Goal: Task Accomplishment & Management: Use online tool/utility

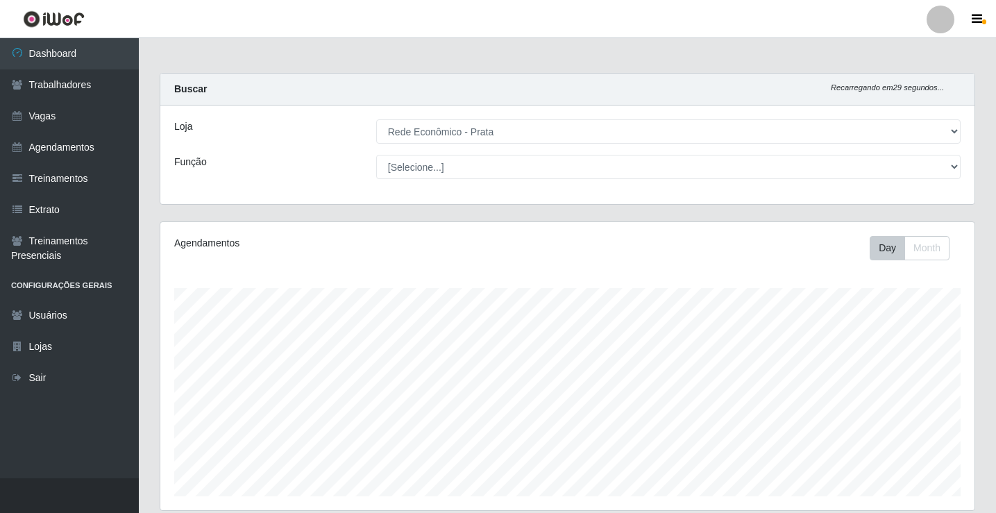
select select "192"
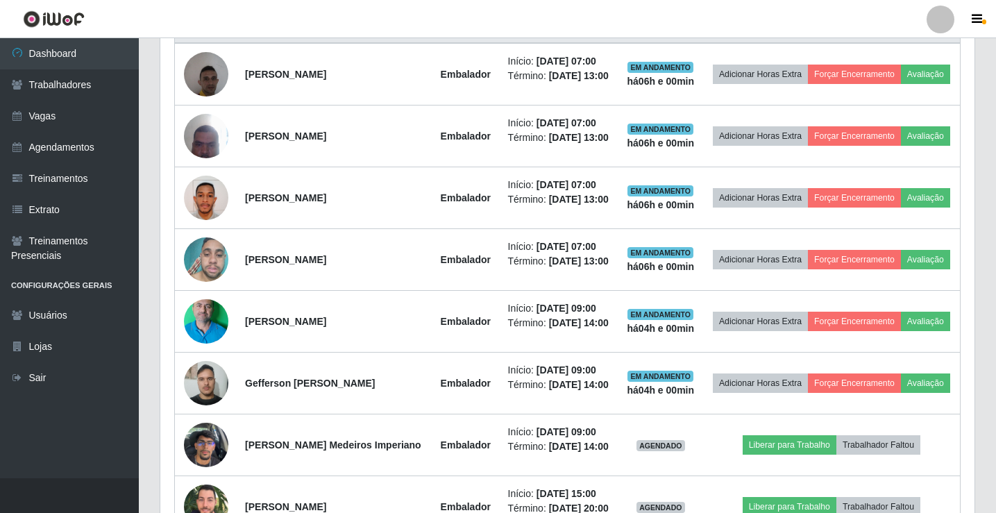
scroll to position [486, 0]
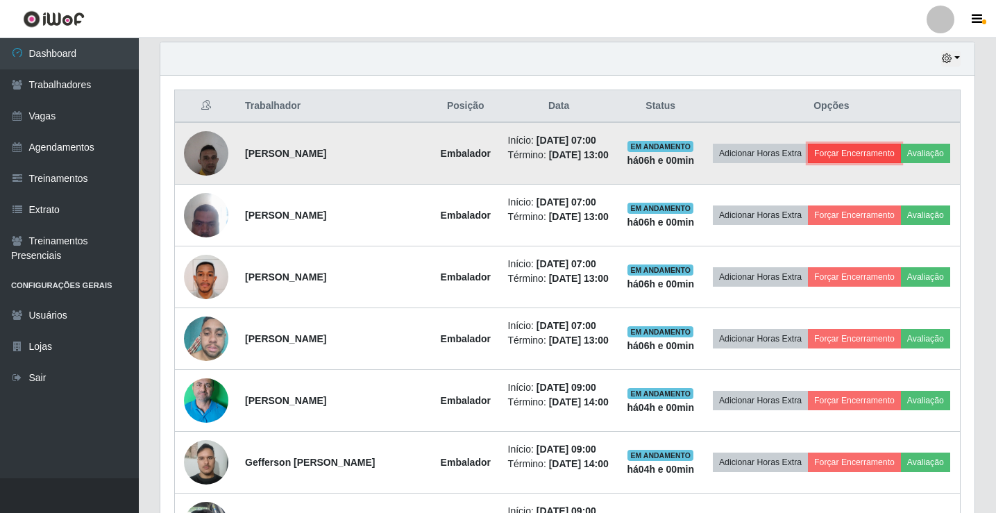
click at [898, 144] on button "Forçar Encerramento" at bounding box center [854, 153] width 93 height 19
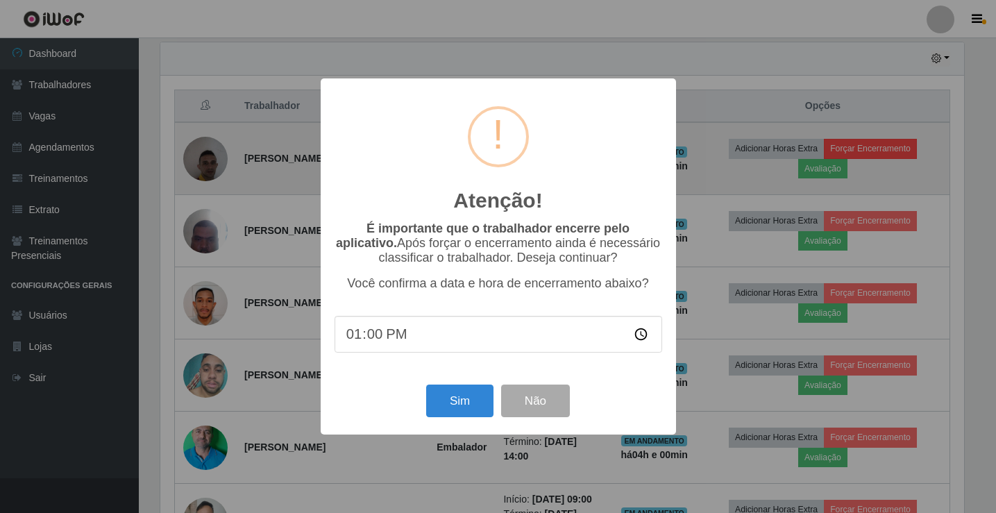
scroll to position [288, 807]
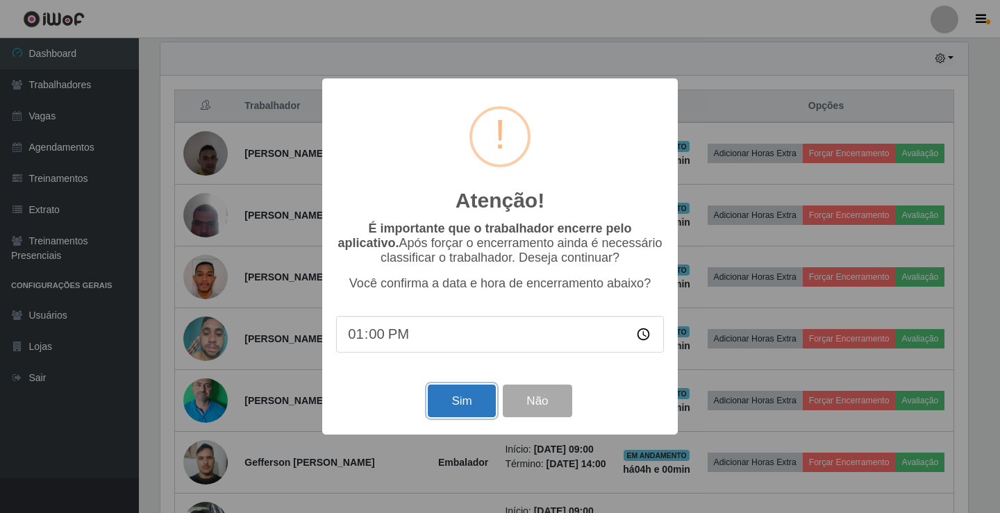
click at [480, 399] on button "Sim" at bounding box center [461, 401] width 67 height 33
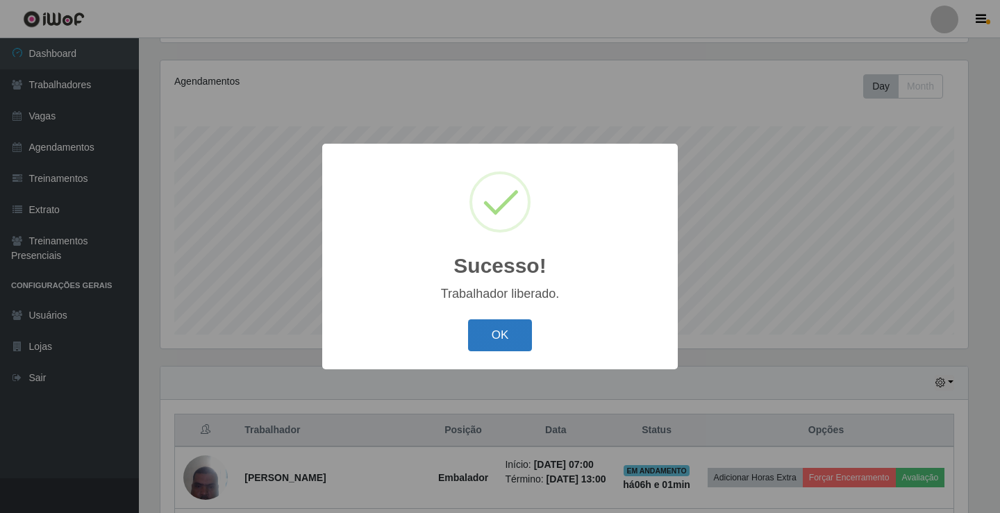
click at [526, 334] on button "OK" at bounding box center [500, 335] width 65 height 33
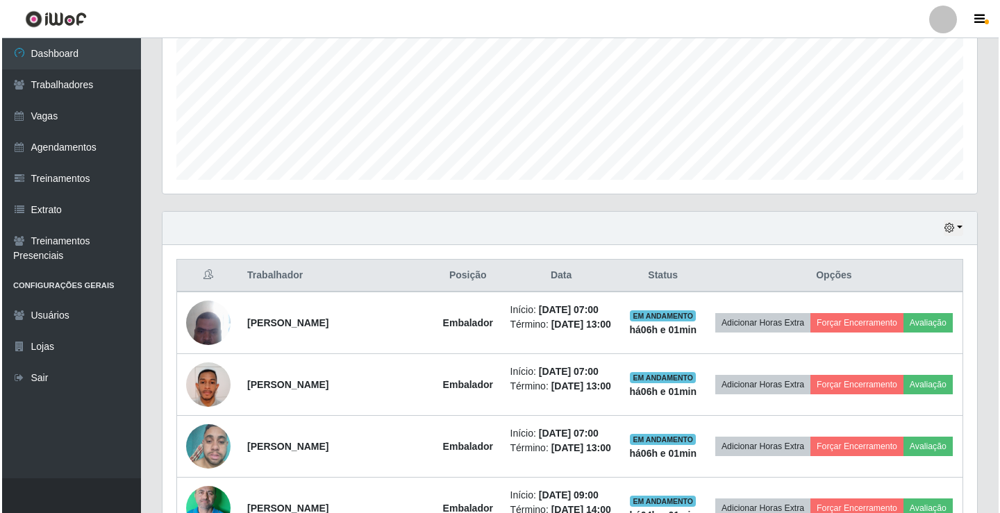
scroll to position [509, 0]
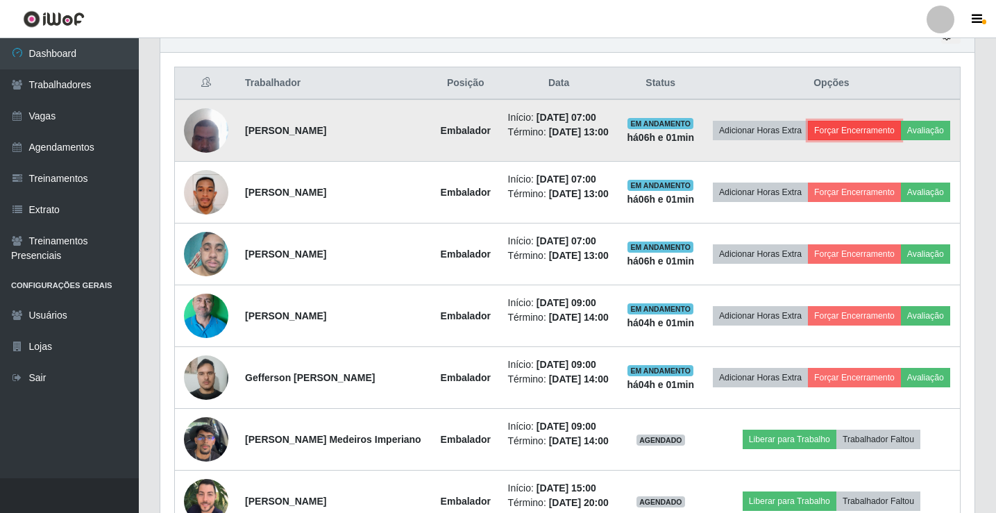
click at [858, 126] on button "Forçar Encerramento" at bounding box center [854, 130] width 93 height 19
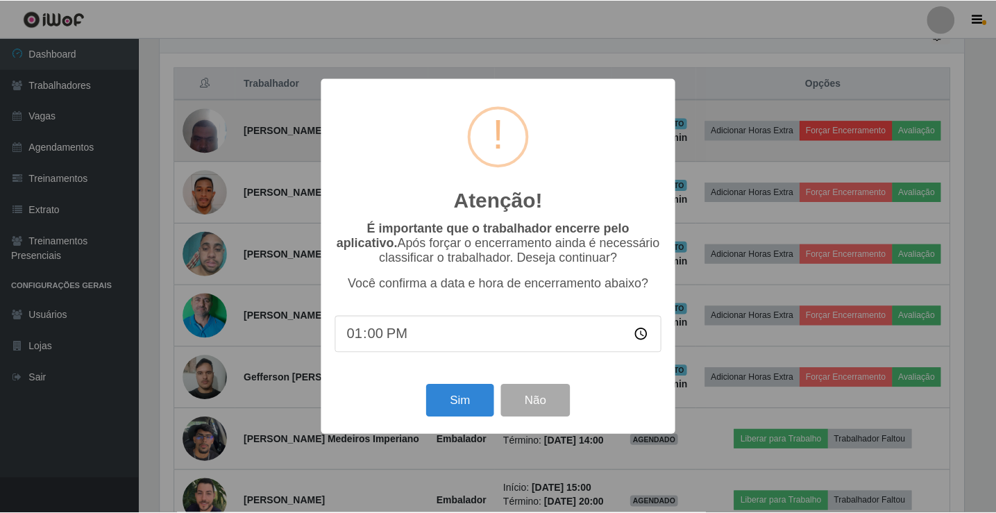
scroll to position [288, 807]
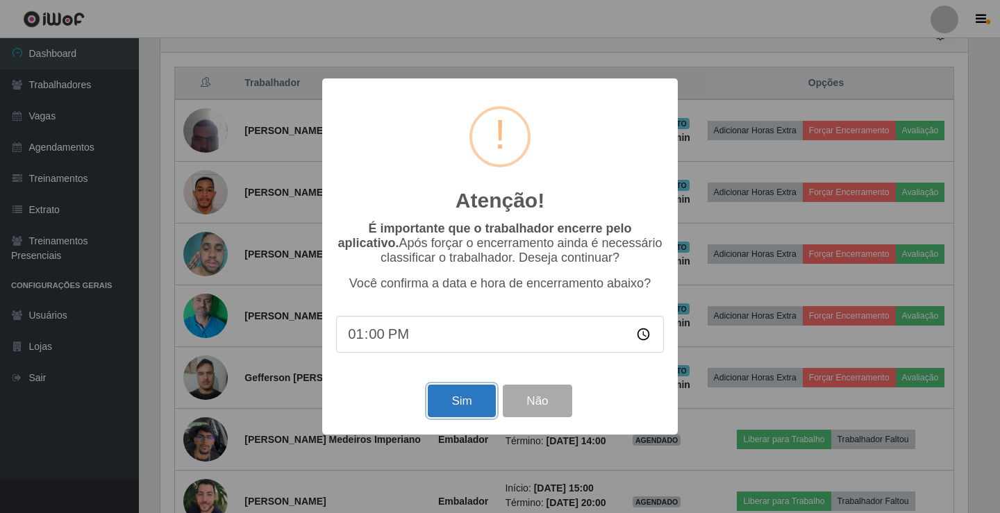
click at [478, 393] on button "Sim" at bounding box center [461, 401] width 67 height 33
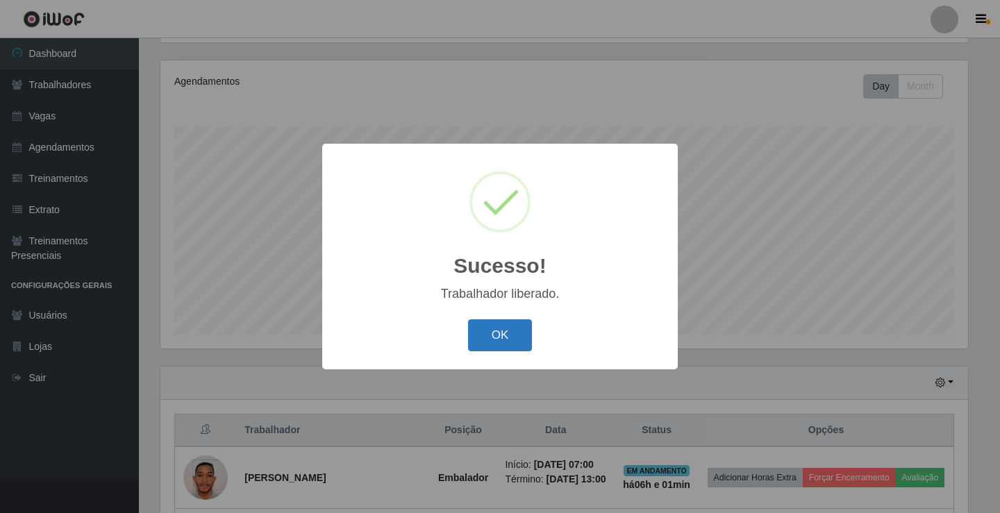
click at [519, 337] on button "OK" at bounding box center [500, 335] width 65 height 33
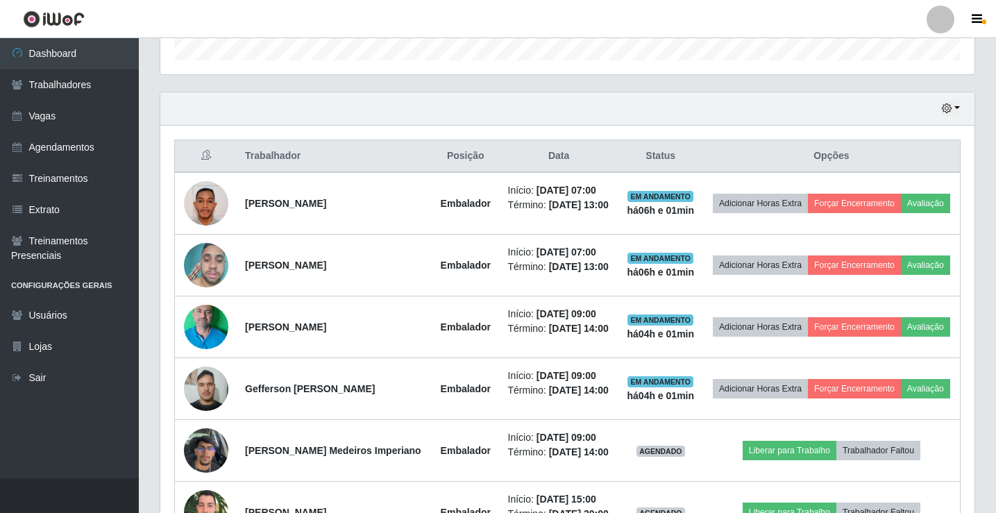
scroll to position [439, 0]
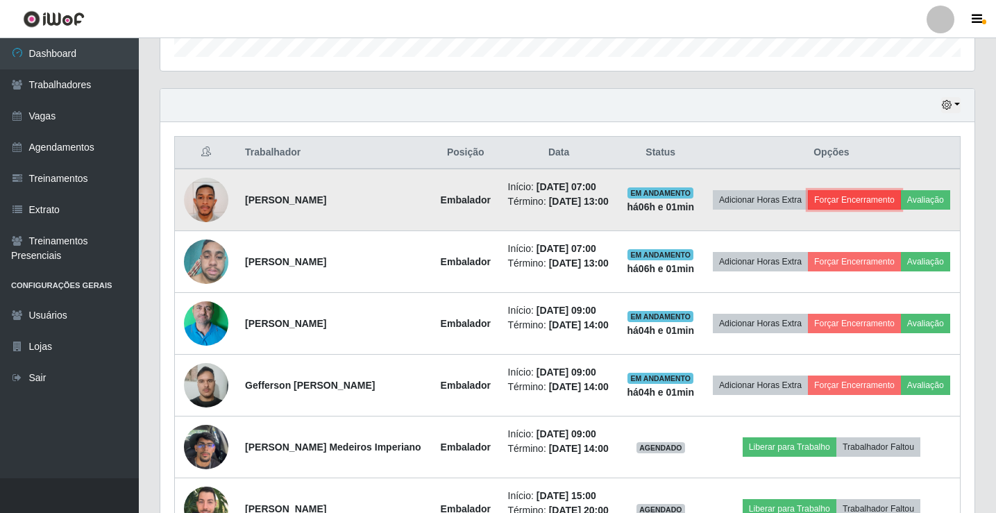
click at [847, 201] on button "Forçar Encerramento" at bounding box center [854, 199] width 93 height 19
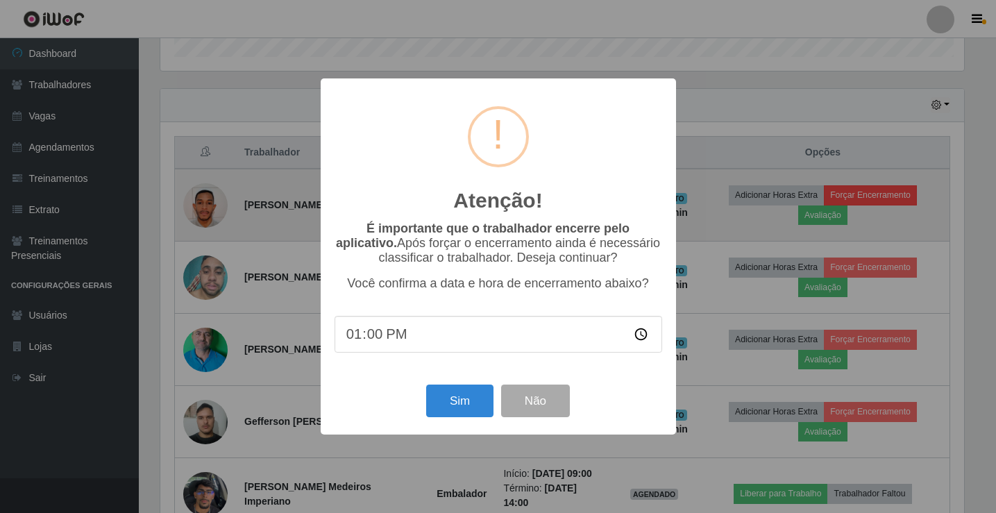
scroll to position [288, 807]
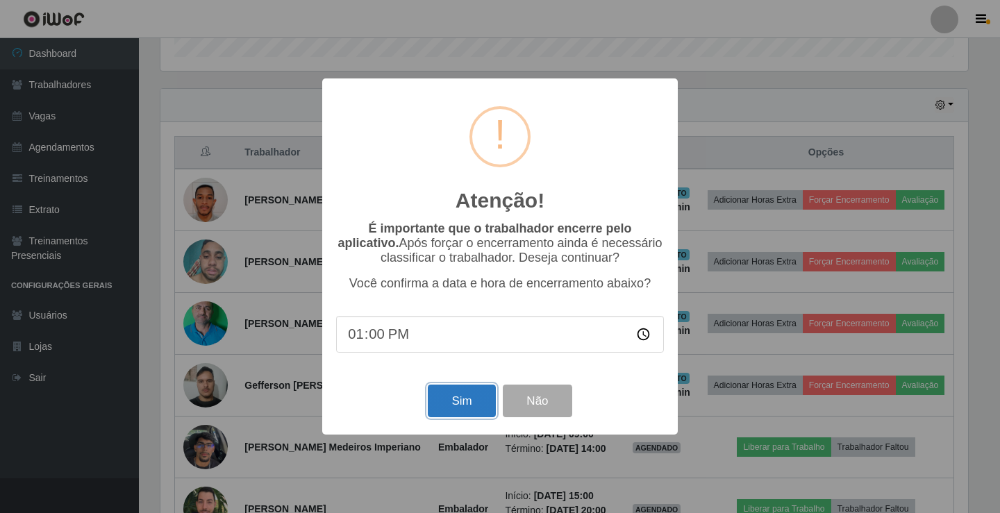
click at [477, 413] on button "Sim" at bounding box center [461, 401] width 67 height 33
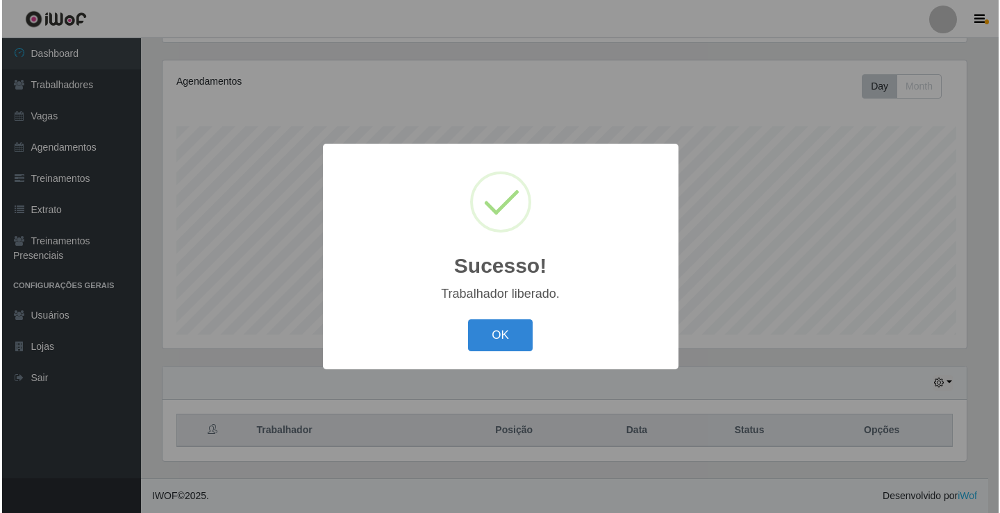
scroll to position [0, 0]
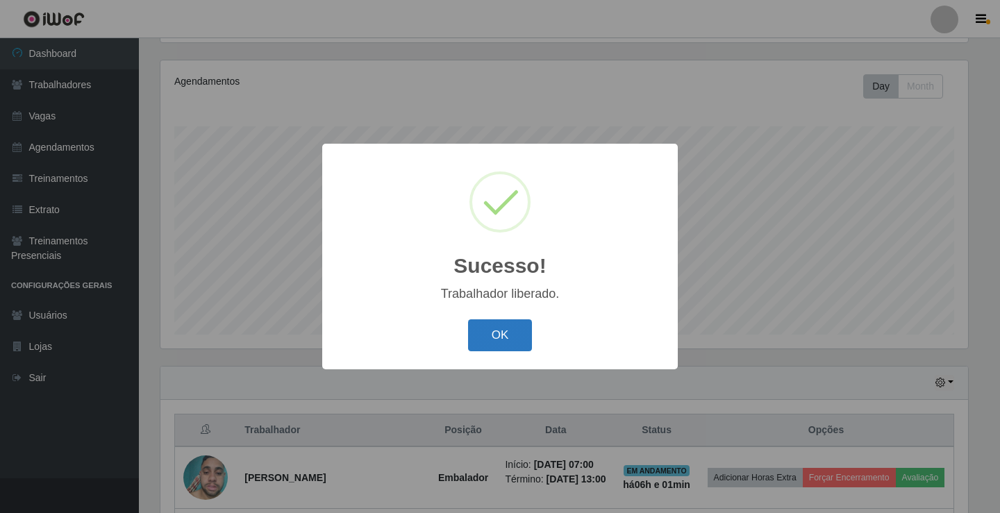
click at [521, 343] on button "OK" at bounding box center [500, 335] width 65 height 33
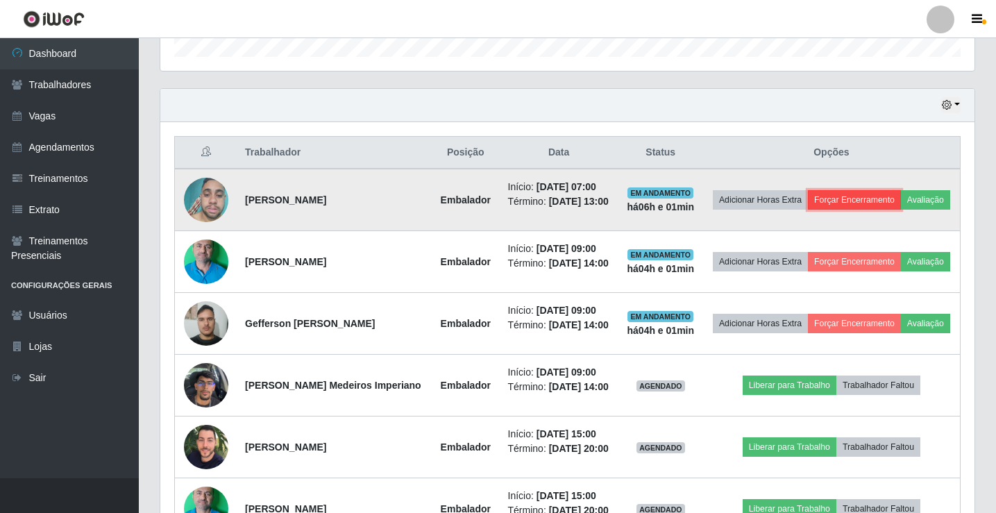
click at [866, 197] on button "Forçar Encerramento" at bounding box center [854, 199] width 93 height 19
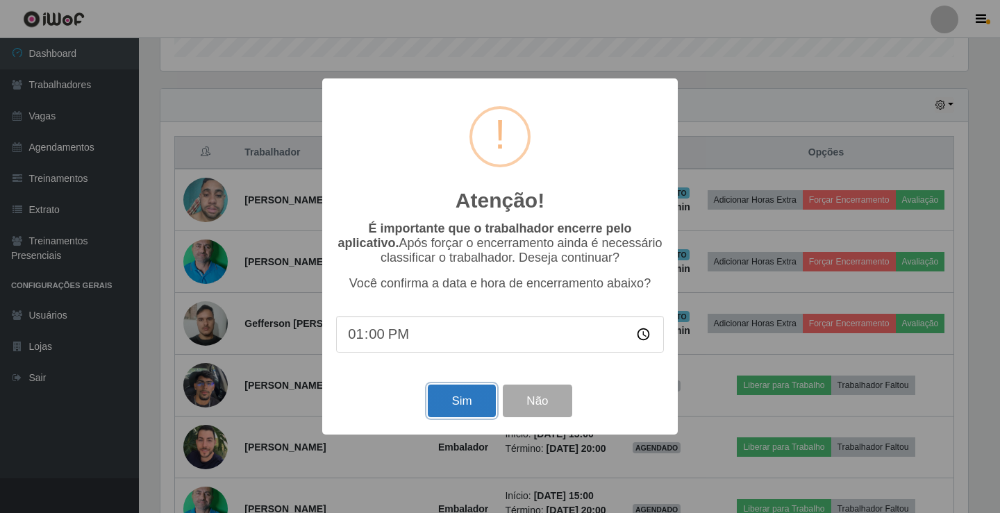
click at [470, 401] on button "Sim" at bounding box center [461, 401] width 67 height 33
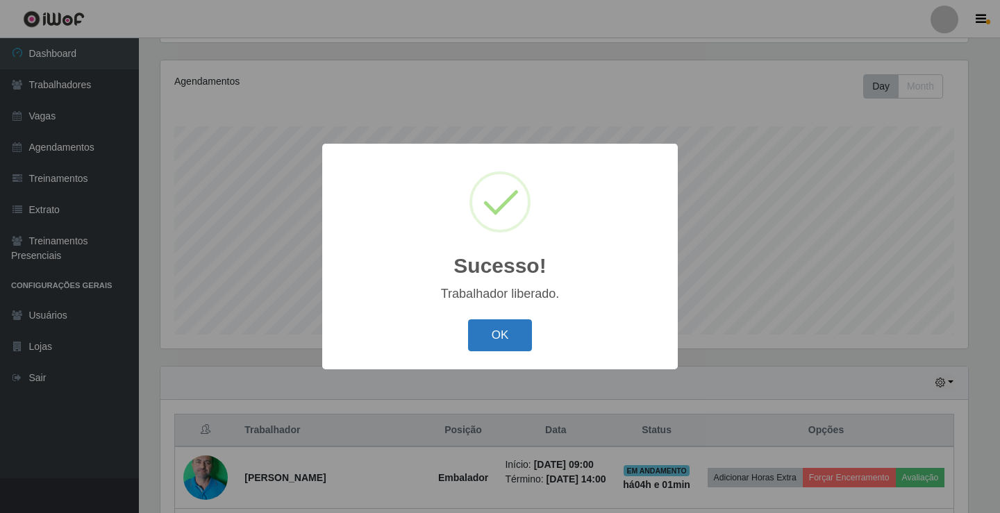
click at [503, 330] on button "OK" at bounding box center [500, 335] width 65 height 33
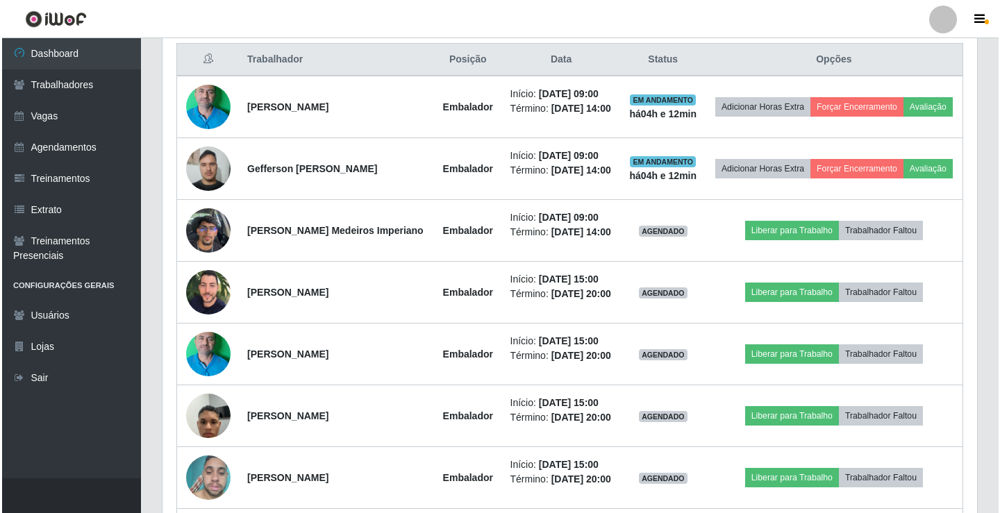
scroll to position [487, 0]
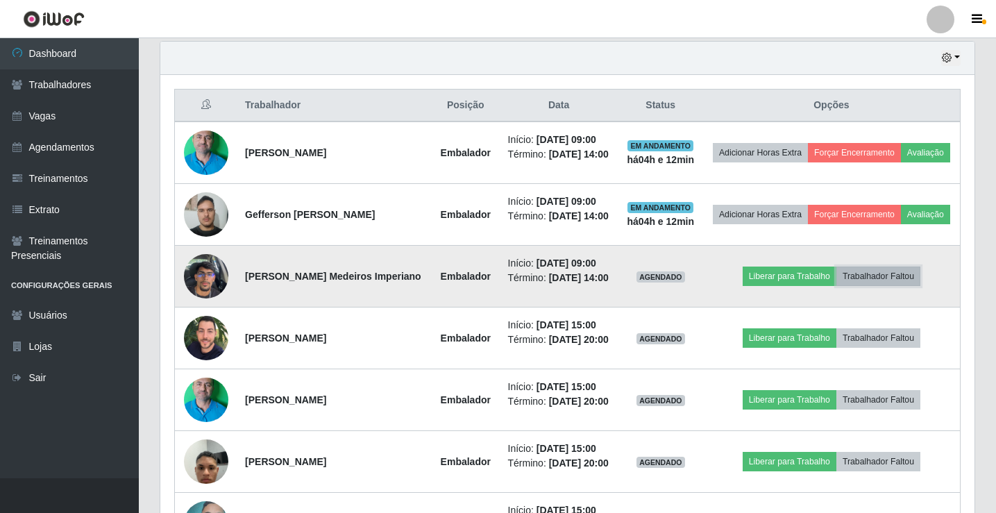
click at [872, 276] on button "Trabalhador Faltou" at bounding box center [879, 276] width 84 height 19
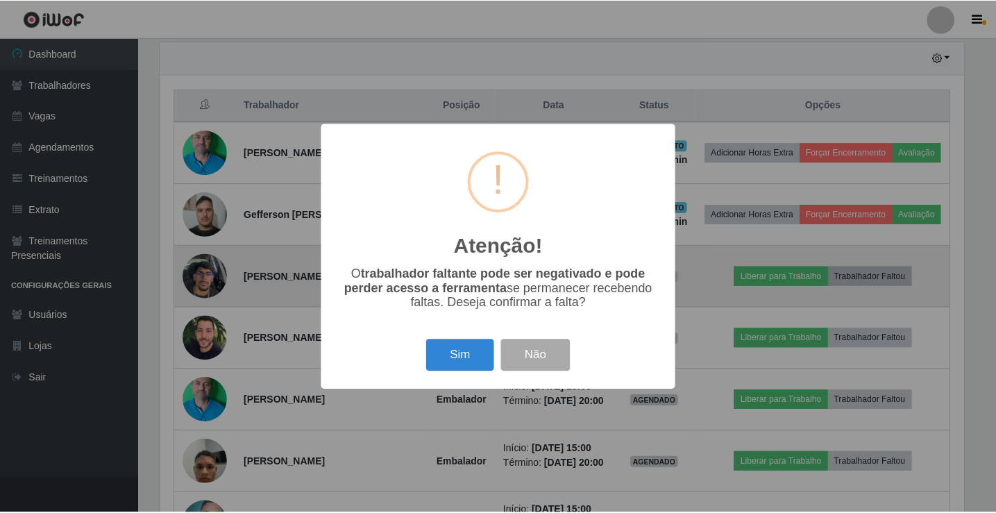
scroll to position [288, 807]
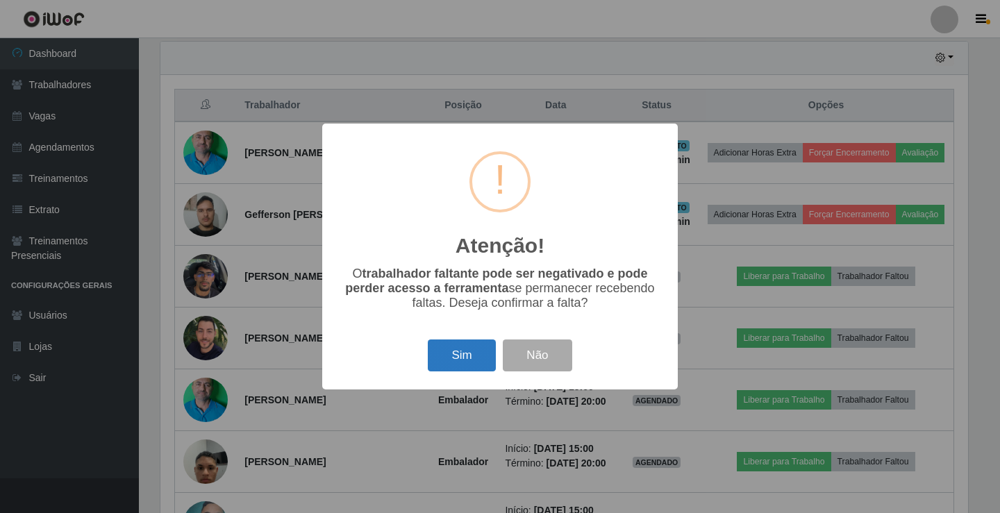
click at [452, 361] on button "Sim" at bounding box center [461, 356] width 67 height 33
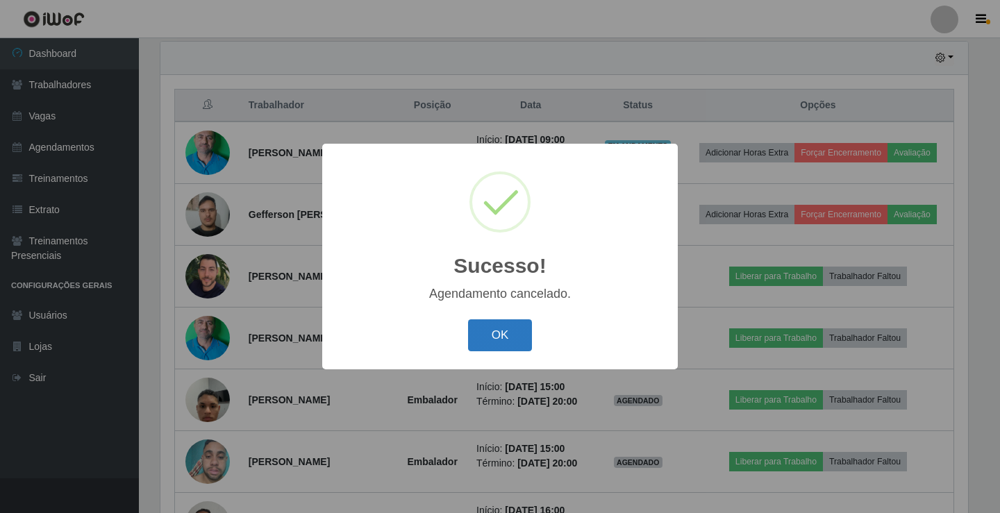
click at [508, 341] on button "OK" at bounding box center [500, 335] width 65 height 33
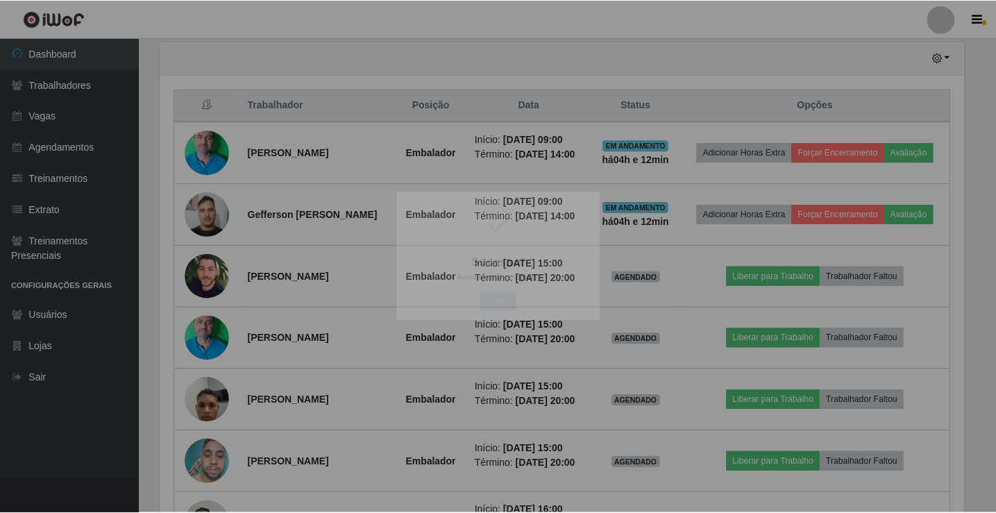
scroll to position [288, 814]
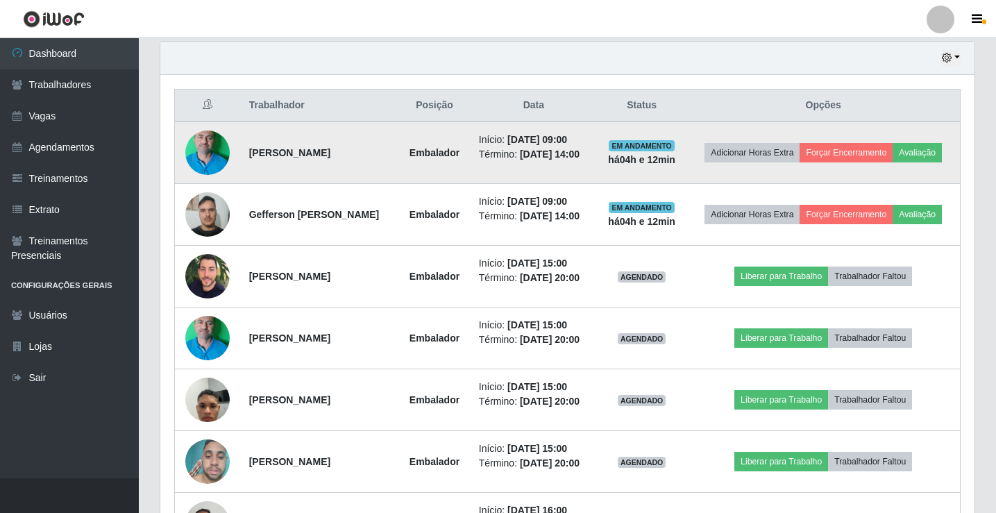
click at [201, 151] on img at bounding box center [207, 152] width 44 height 99
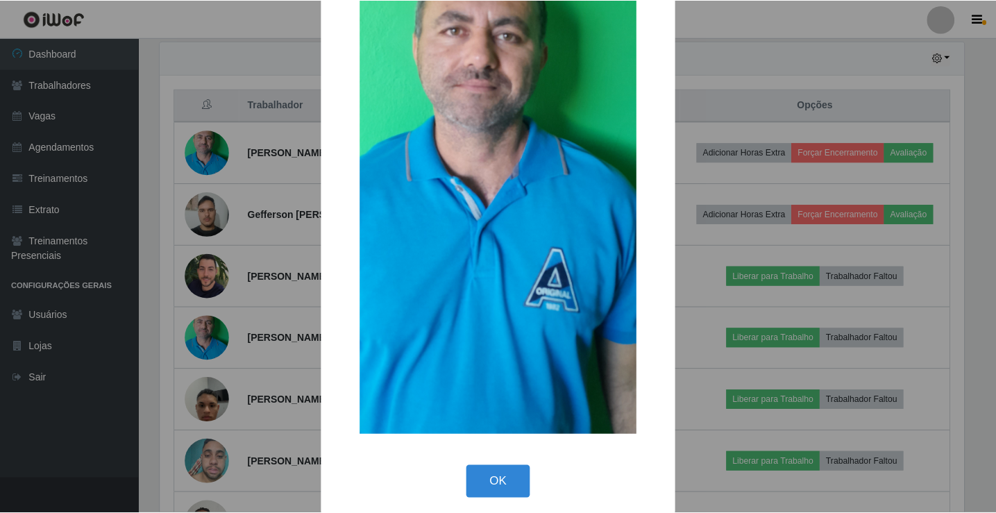
scroll to position [226, 0]
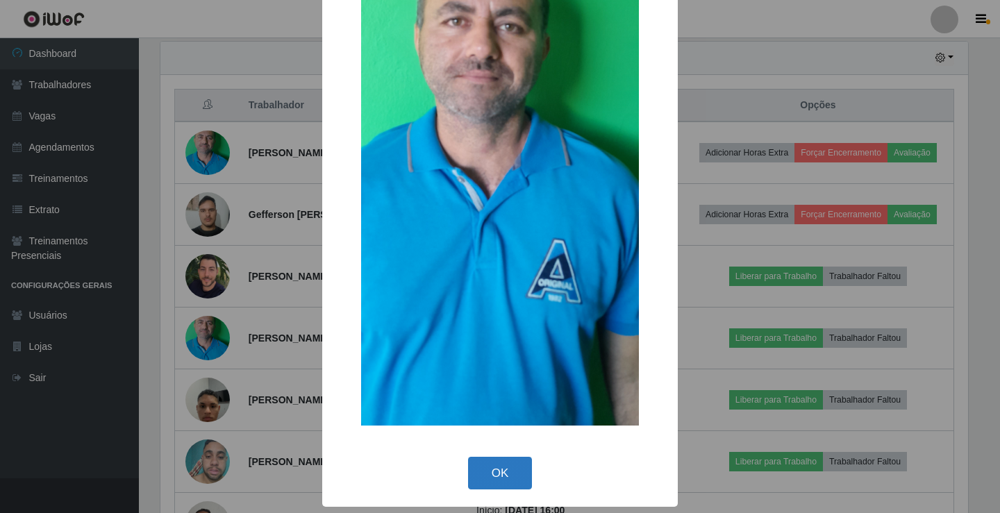
click at [472, 465] on button "OK" at bounding box center [500, 473] width 65 height 33
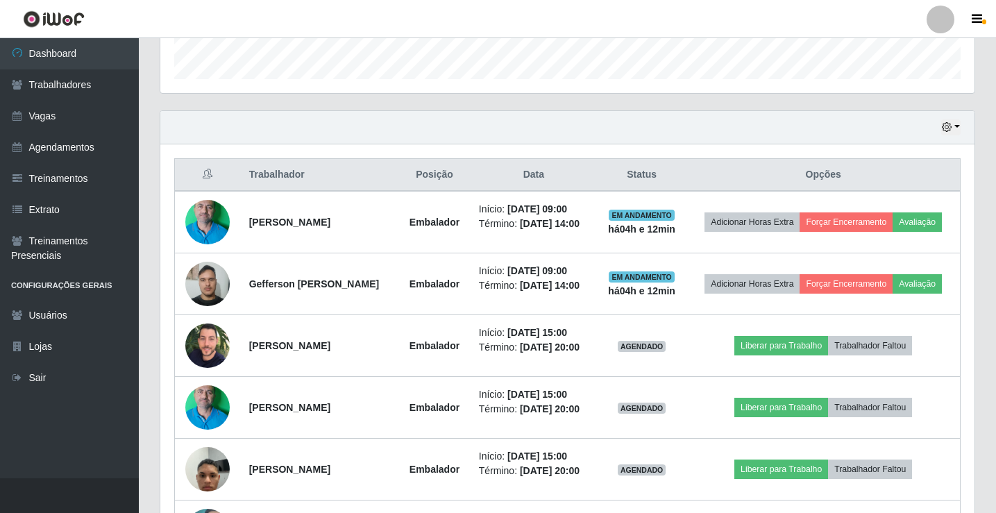
scroll to position [286, 0]
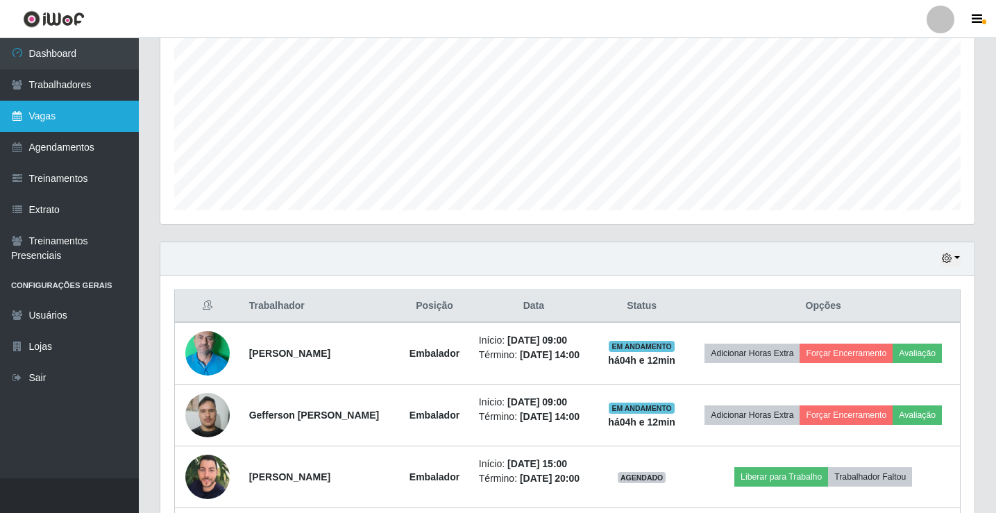
click at [51, 118] on link "Vagas" at bounding box center [69, 116] width 139 height 31
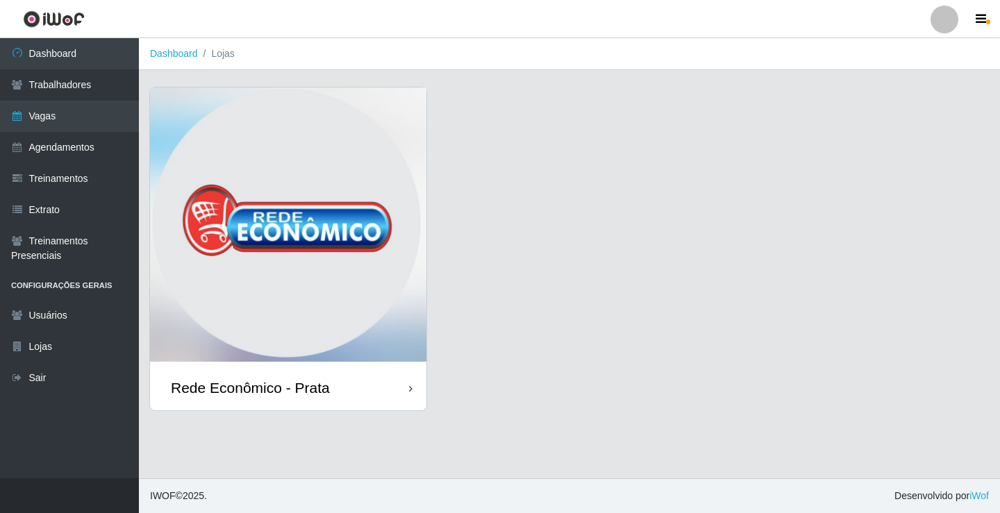
click at [324, 383] on div "Rede Econômico - Prata" at bounding box center [250, 387] width 159 height 17
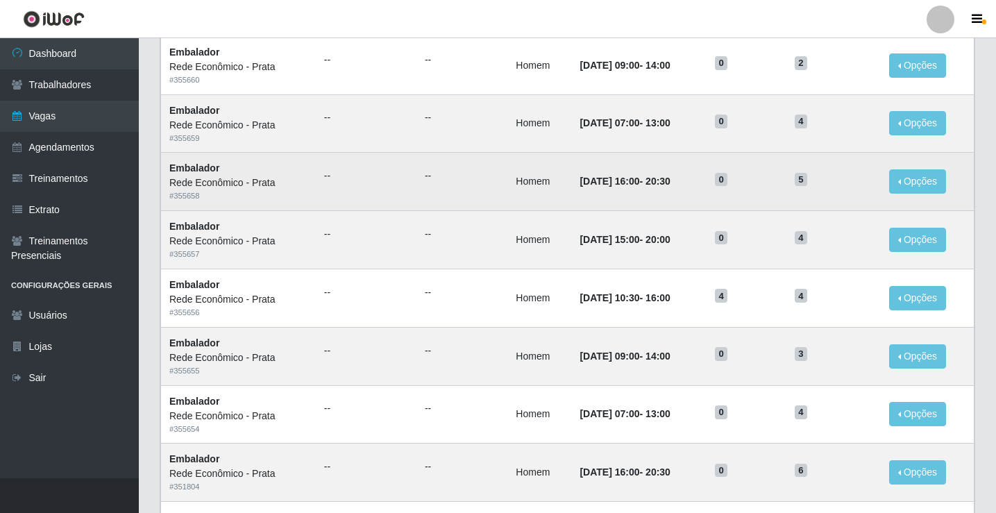
scroll to position [486, 0]
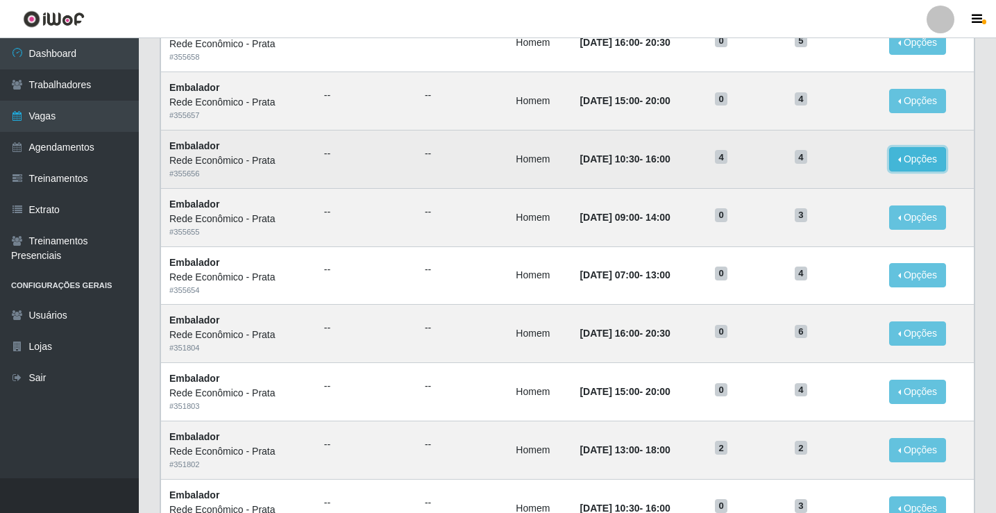
click at [905, 158] on button "Opções" at bounding box center [917, 159] width 57 height 24
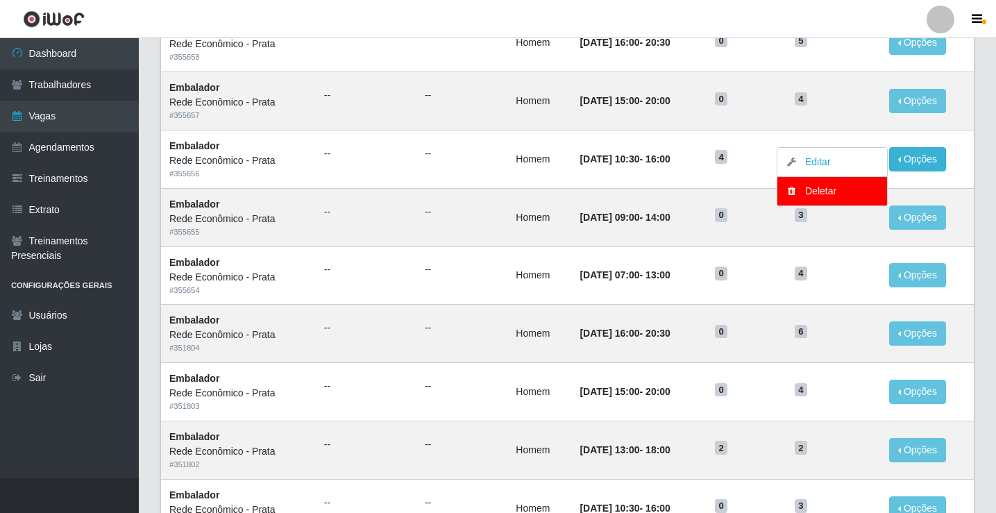
click at [975, 180] on div "Lista Adicionar Ref Trainamentos Certificação Gênero Data Restantes Cadastradas…" at bounding box center [568, 145] width 816 height 987
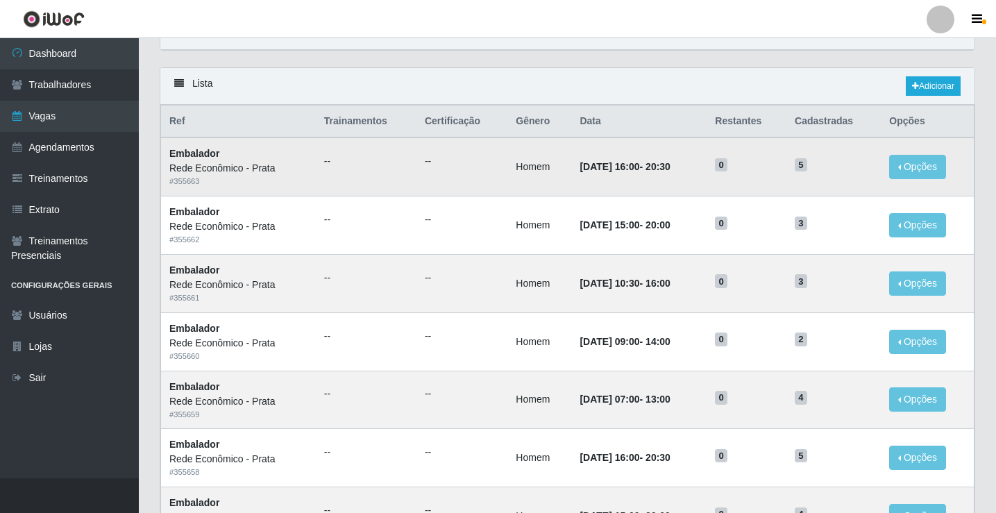
scroll to position [0, 0]
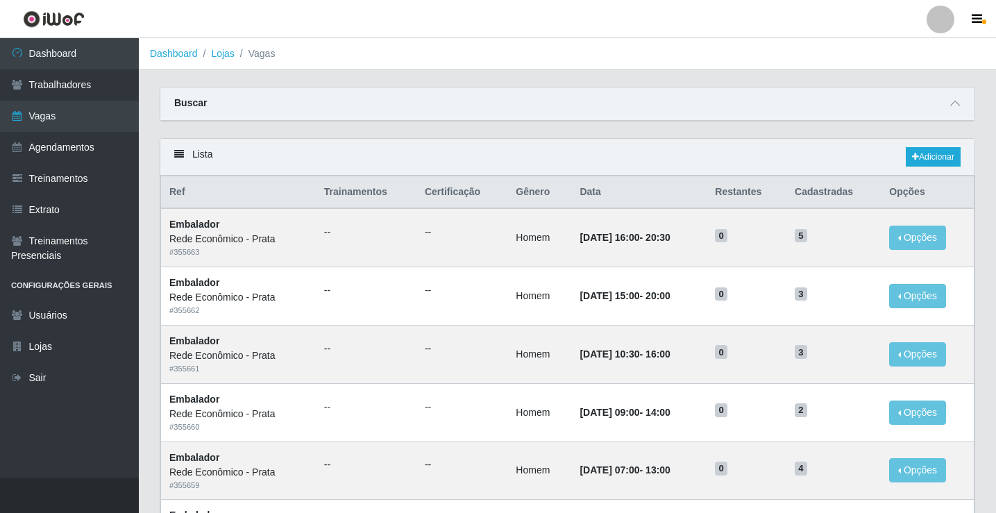
click at [175, 56] on link "Dashboard" at bounding box center [174, 53] width 48 height 11
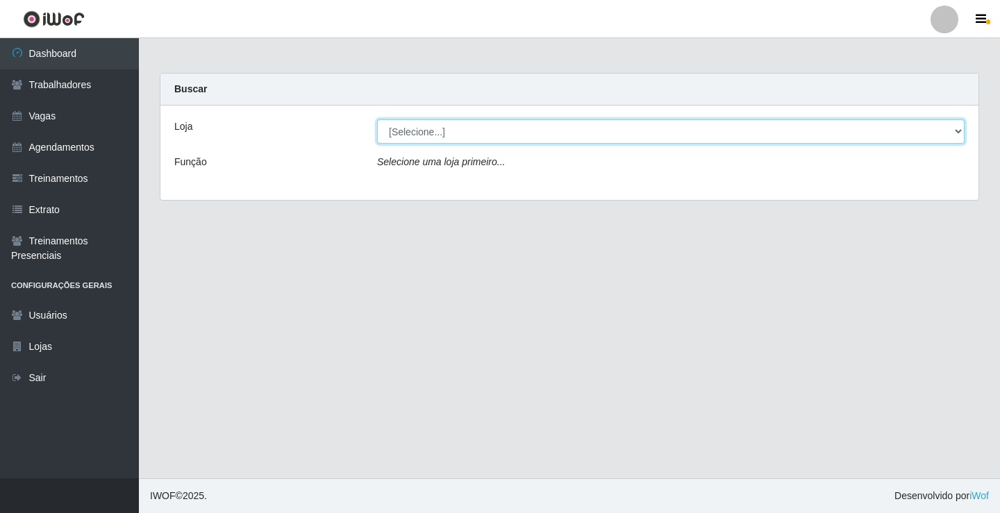
click at [421, 132] on select "[Selecione...] Rede Econômico - Prata" at bounding box center [670, 131] width 587 height 24
select select "192"
click at [377, 119] on select "[Selecione...] Rede Econômico - Prata" at bounding box center [670, 131] width 587 height 24
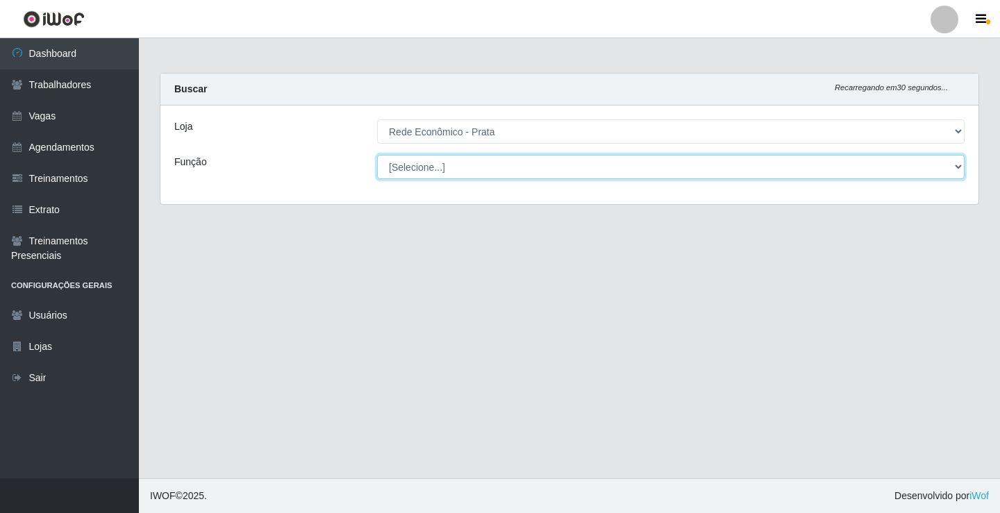
drag, startPoint x: 424, startPoint y: 143, endPoint x: 439, endPoint y: 167, distance: 27.7
click at [439, 167] on select "[Selecione...] ASG ASG + ASG ++ Embalador Embalador + Embalador ++ Operador de …" at bounding box center [670, 167] width 587 height 24
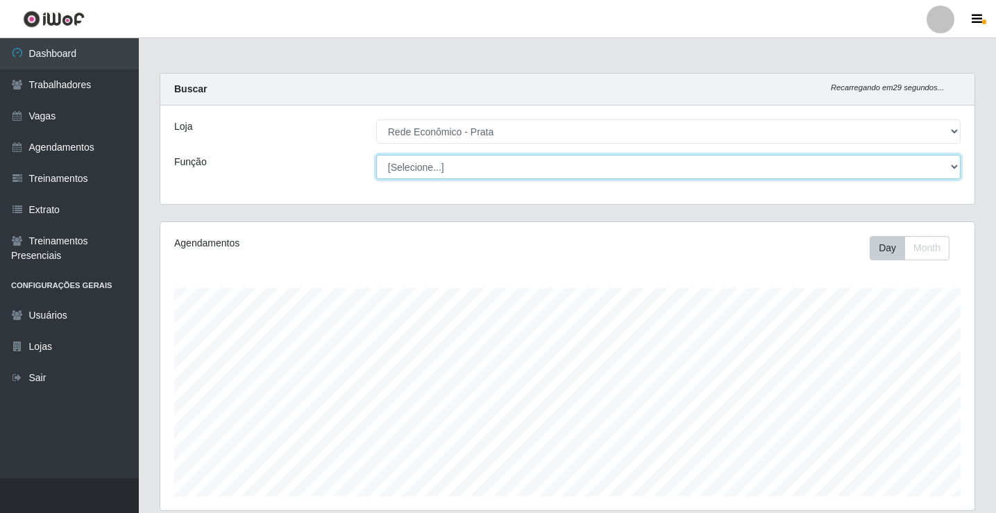
scroll to position [288, 814]
select select "1"
click at [376, 155] on select "[Selecione...] ASG ASG + ASG ++ Embalador Embalador + Embalador ++ Operador de …" at bounding box center [668, 167] width 585 height 24
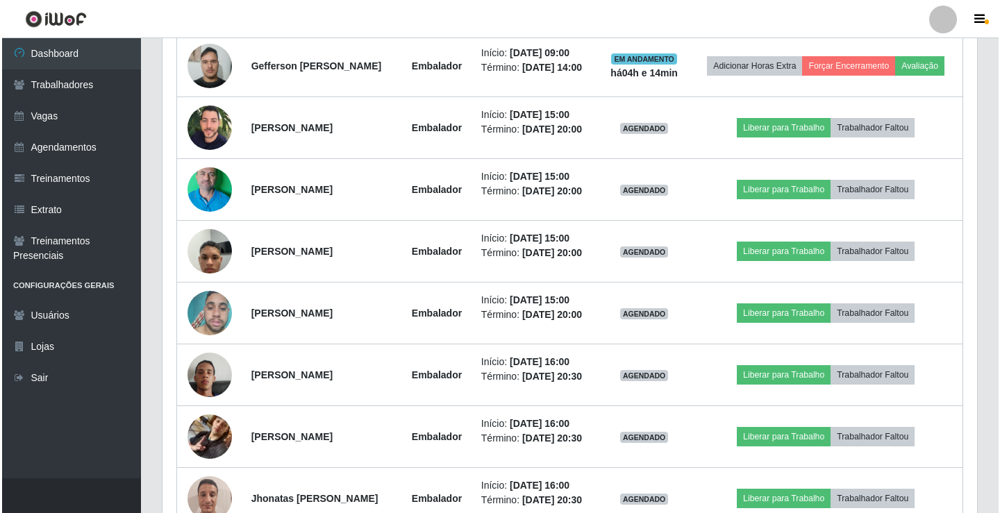
scroll to position [694, 0]
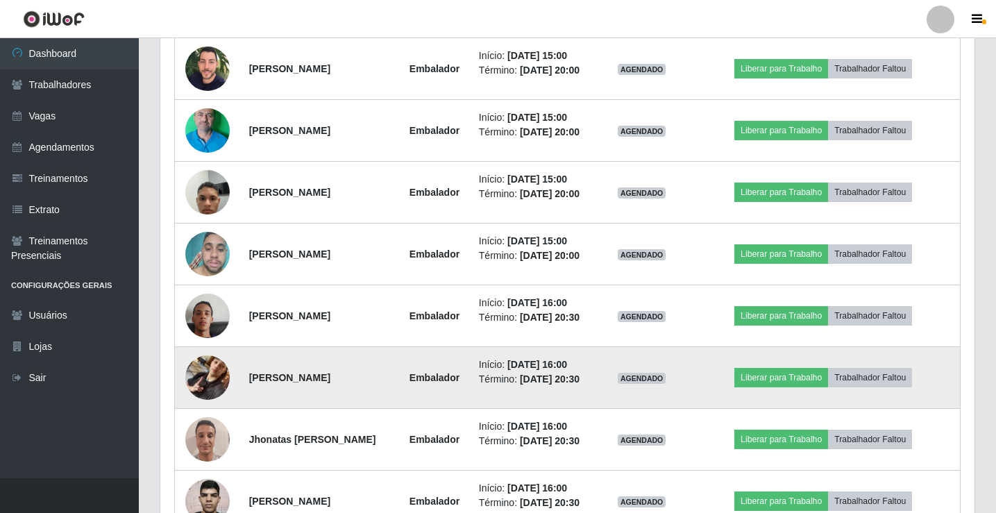
click at [200, 378] on img at bounding box center [207, 377] width 44 height 79
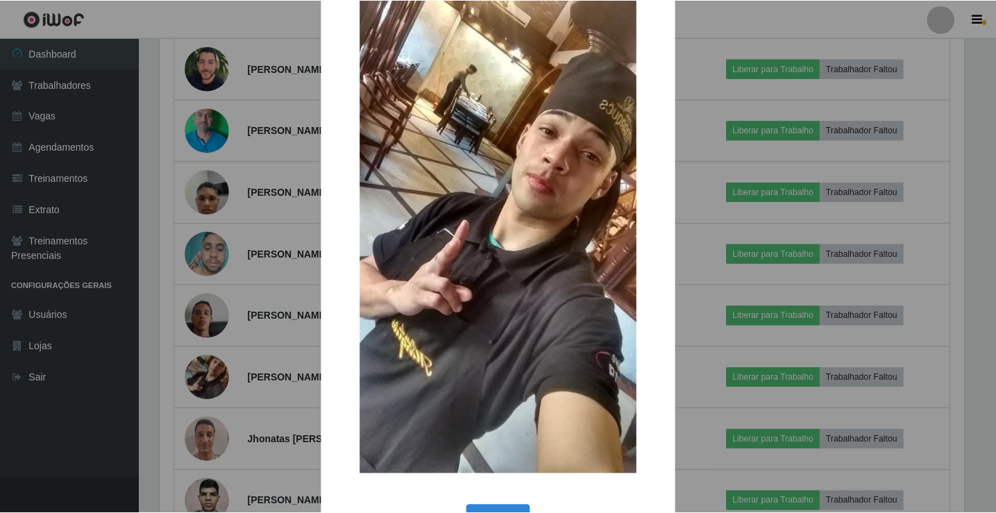
scroll to position [102, 0]
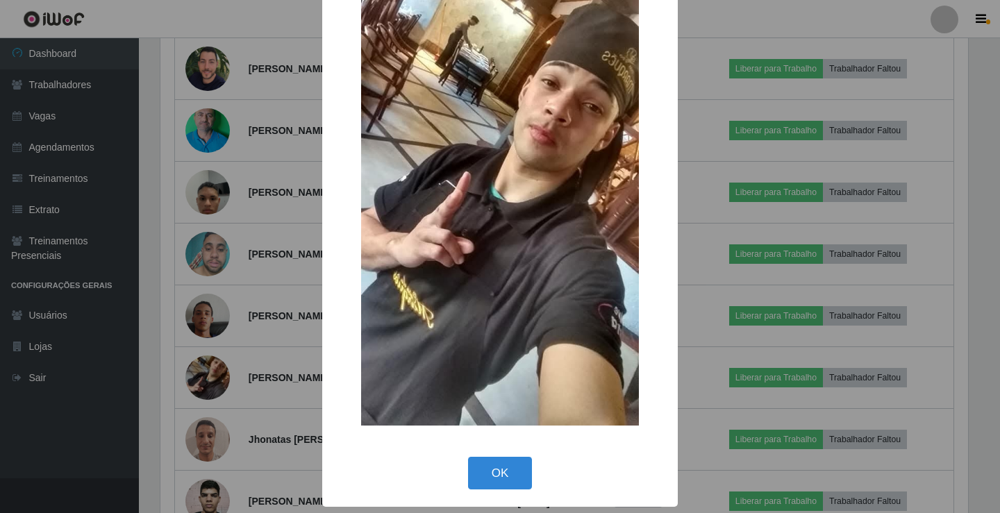
click at [516, 492] on div "OK Cancel" at bounding box center [500, 473] width 328 height 40
click at [500, 472] on button "OK" at bounding box center [500, 473] width 65 height 33
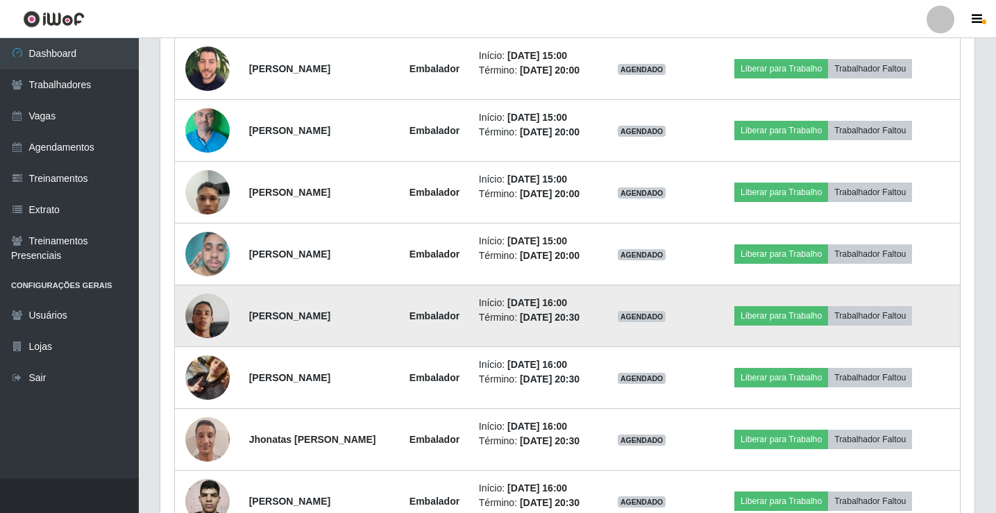
scroll to position [288, 814]
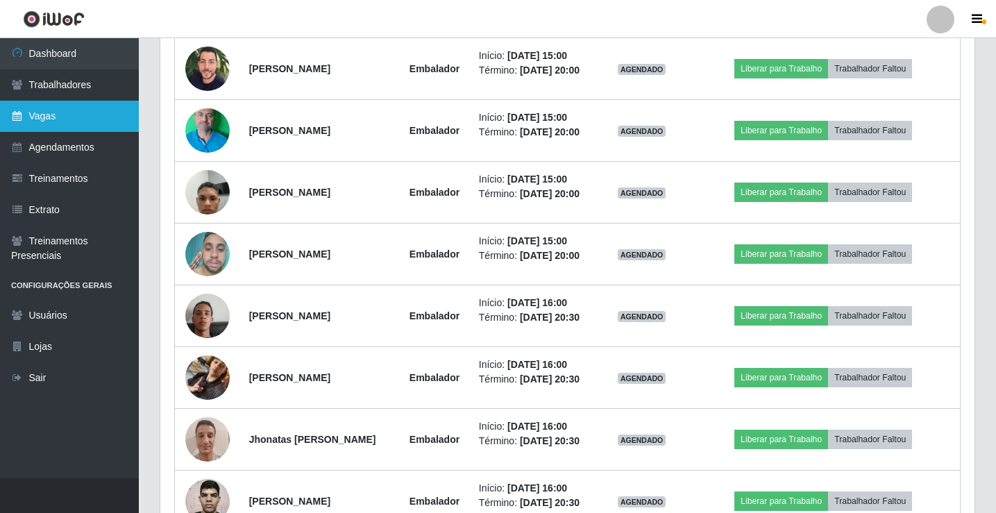
click at [56, 115] on link "Vagas" at bounding box center [69, 116] width 139 height 31
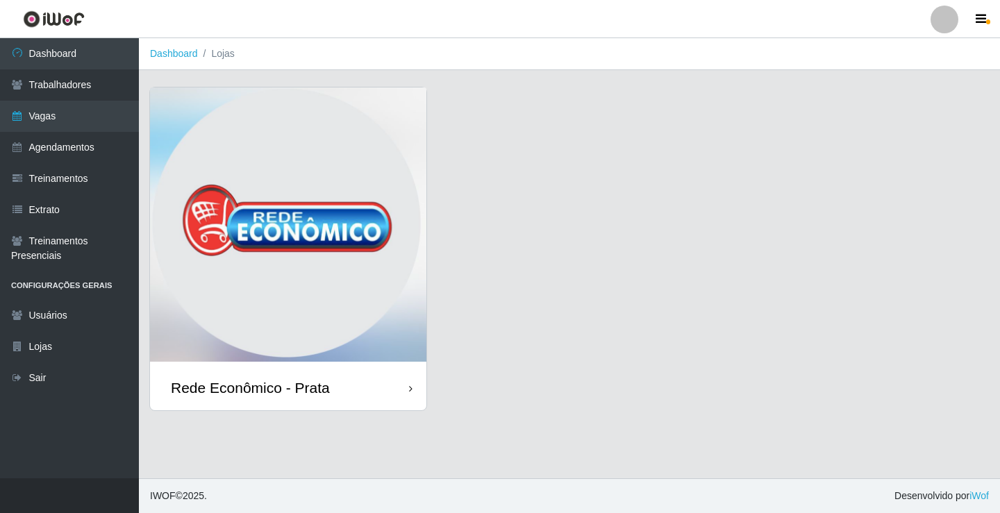
click at [325, 384] on div "Rede Econômico - Prata" at bounding box center [250, 387] width 159 height 17
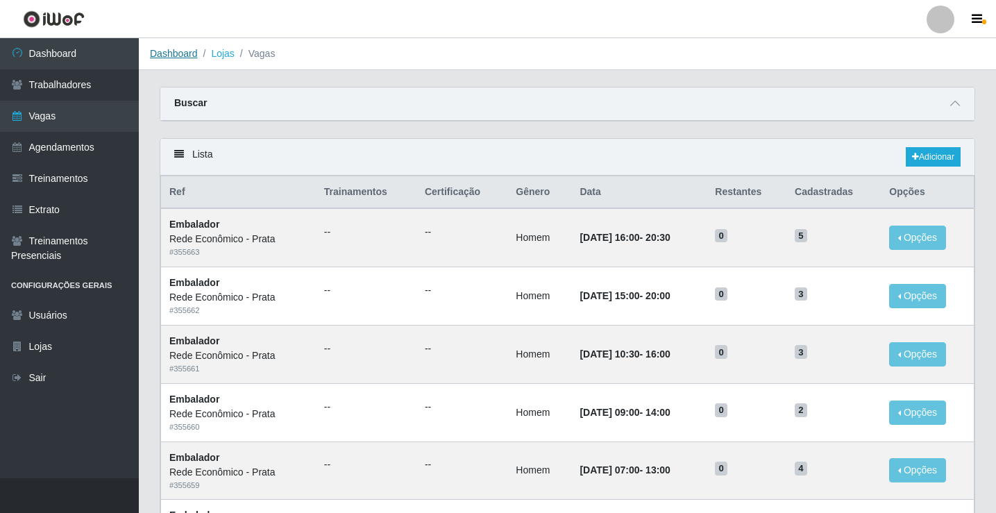
click at [183, 55] on link "Dashboard" at bounding box center [174, 53] width 48 height 11
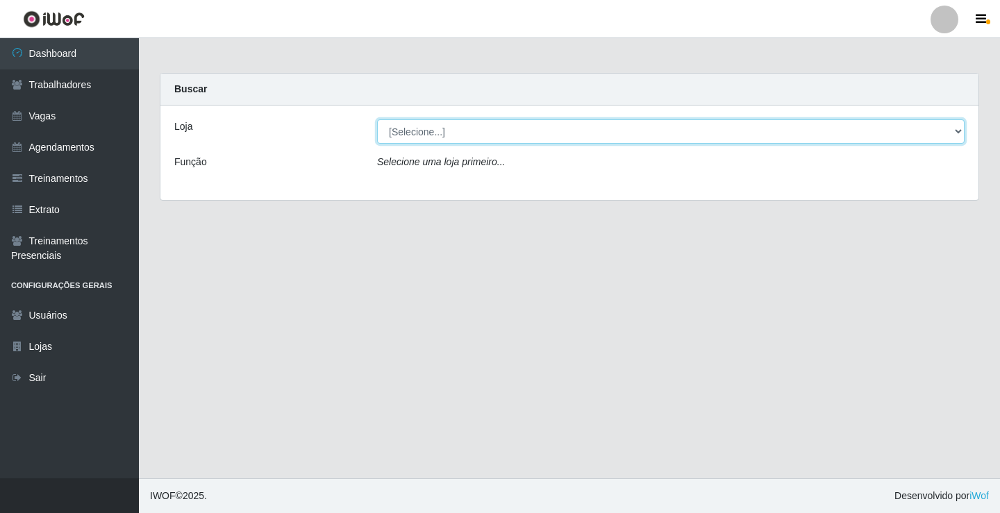
click at [426, 132] on select "[Selecione...] Rede Econômico - Prata" at bounding box center [670, 131] width 587 height 24
select select "192"
click at [377, 119] on select "[Selecione...] Rede Econômico - Prata" at bounding box center [670, 131] width 587 height 24
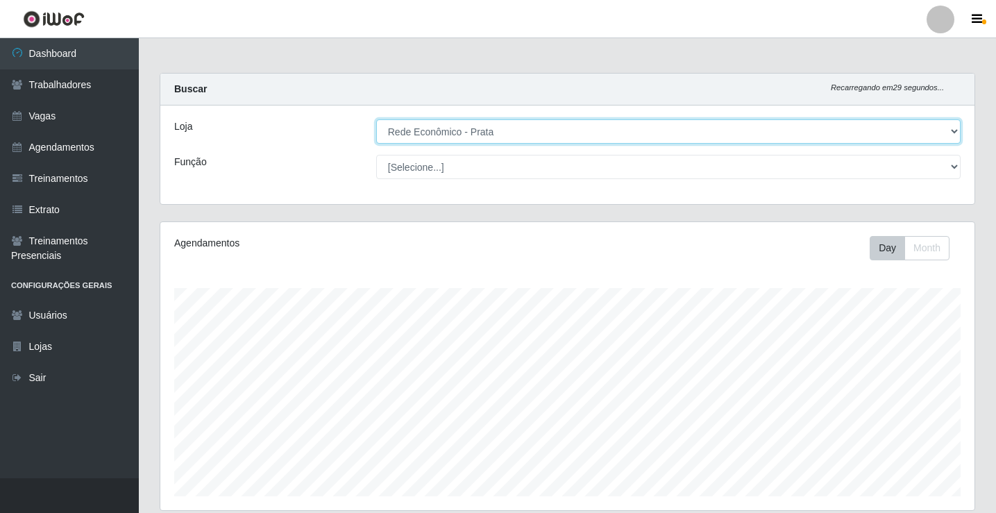
scroll to position [288, 814]
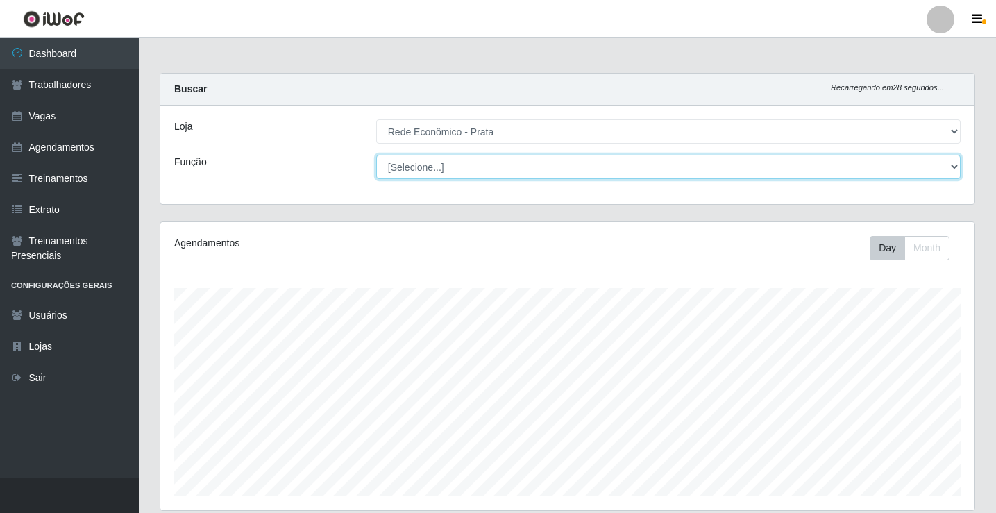
click at [421, 165] on select "[Selecione...] ASG ASG + ASG ++ Embalador Embalador + Embalador ++ Operador de …" at bounding box center [668, 167] width 585 height 24
select select "1"
click at [376, 155] on select "[Selecione...] ASG ASG + ASG ++ Embalador Embalador + Embalador ++ Operador de …" at bounding box center [668, 167] width 585 height 24
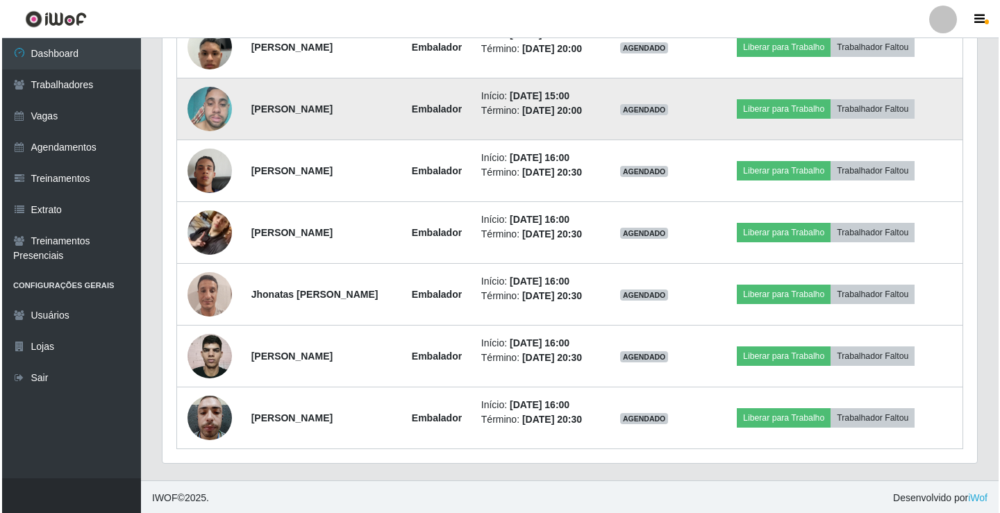
scroll to position [841, 0]
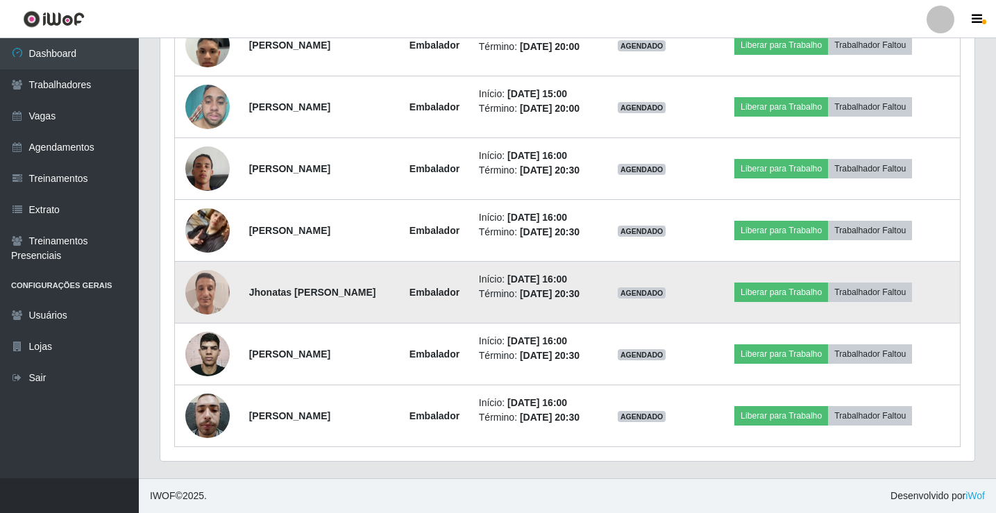
click at [207, 293] on img at bounding box center [207, 291] width 44 height 59
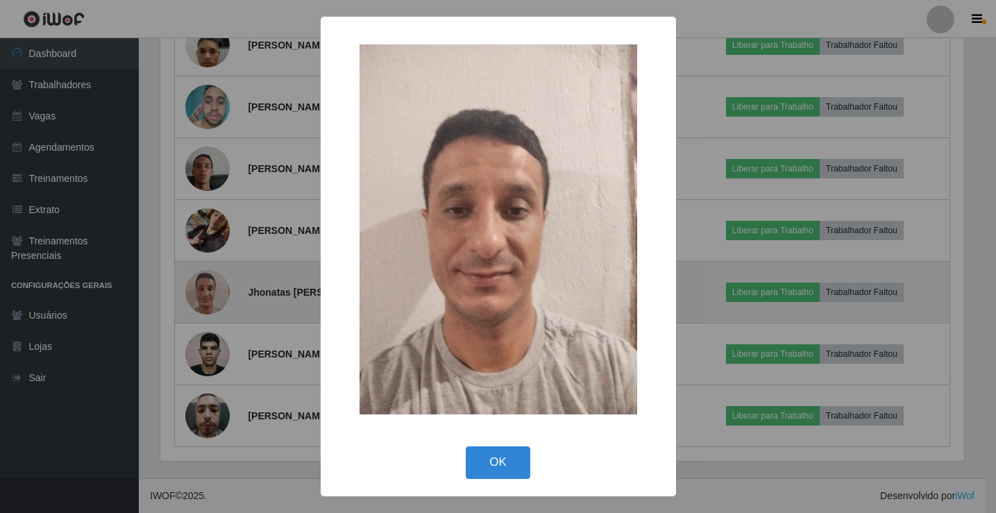
scroll to position [288, 807]
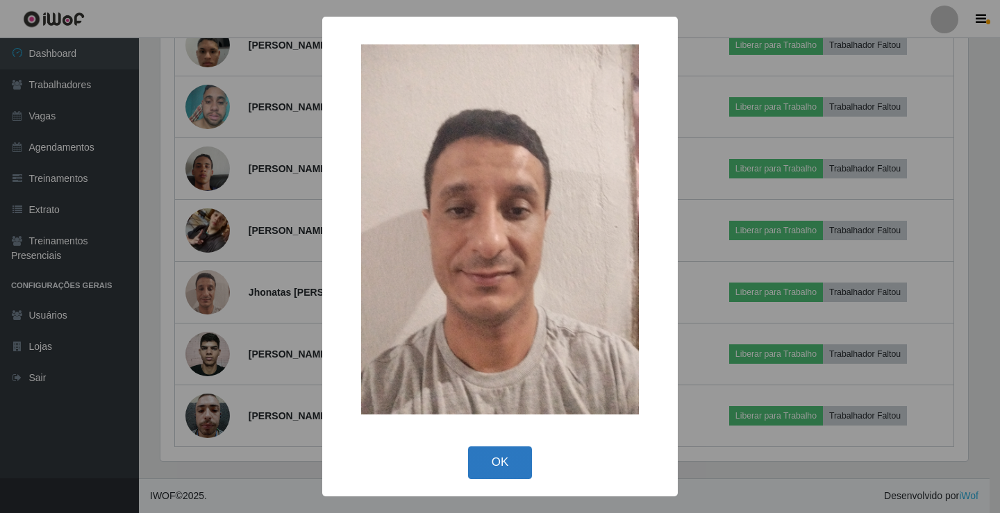
click at [499, 462] on button "OK" at bounding box center [500, 462] width 65 height 33
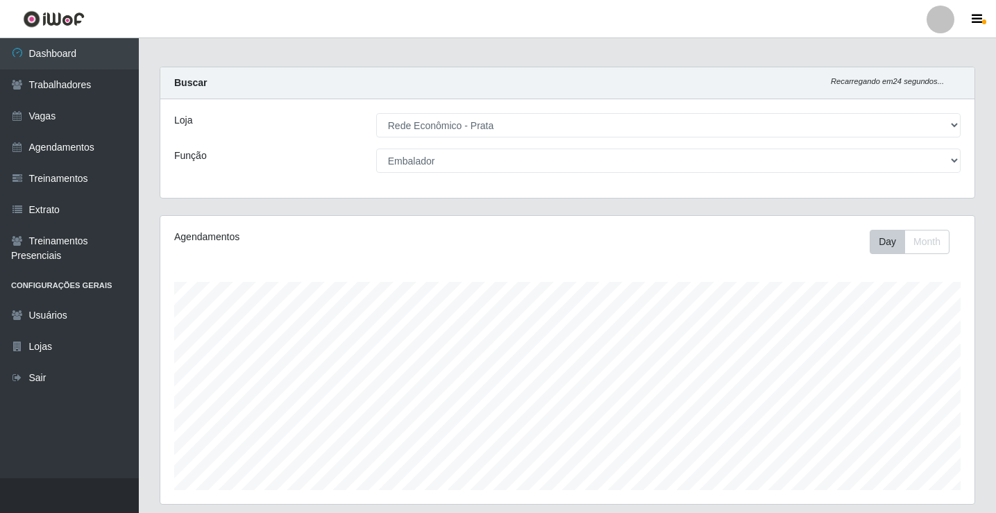
scroll to position [0, 0]
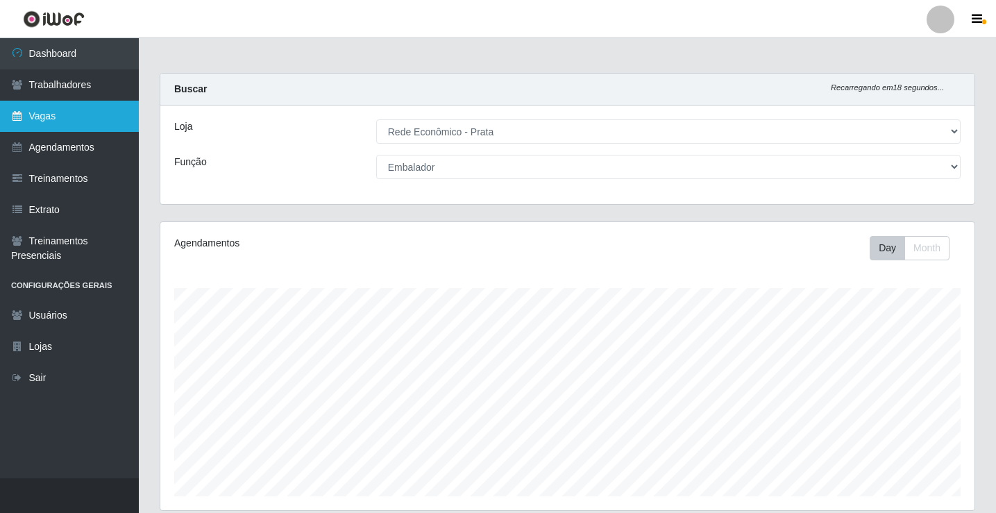
click at [60, 115] on link "Vagas" at bounding box center [69, 116] width 139 height 31
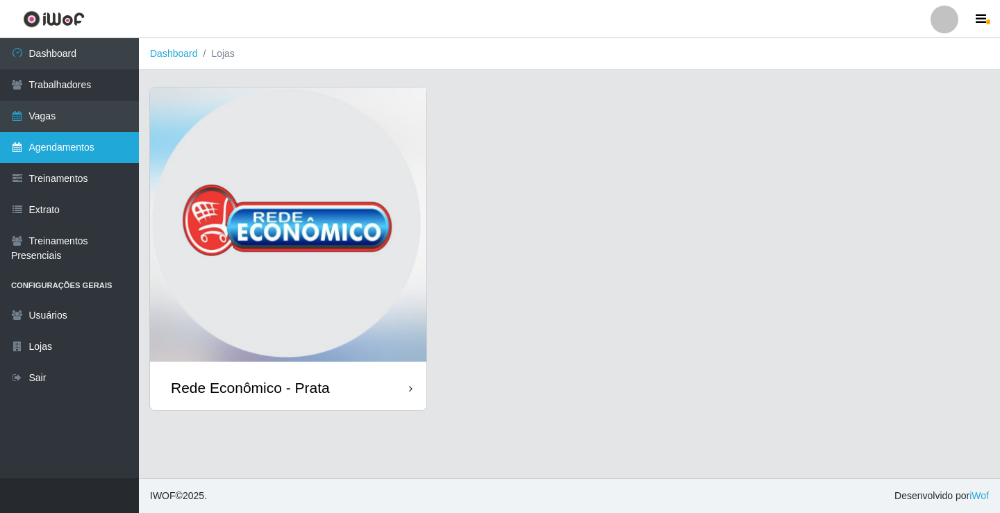
click at [103, 144] on link "Agendamentos" at bounding box center [69, 147] width 139 height 31
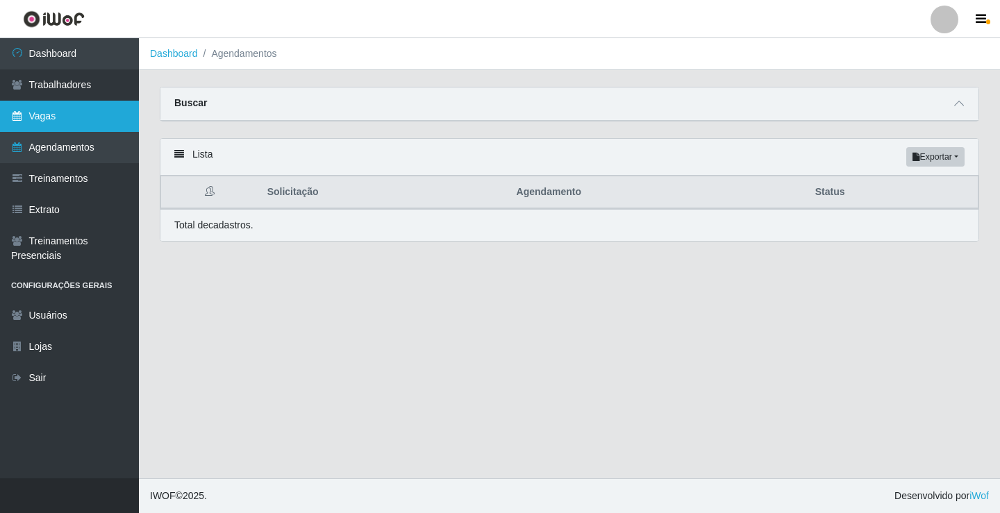
click at [103, 125] on link "Vagas" at bounding box center [69, 116] width 139 height 31
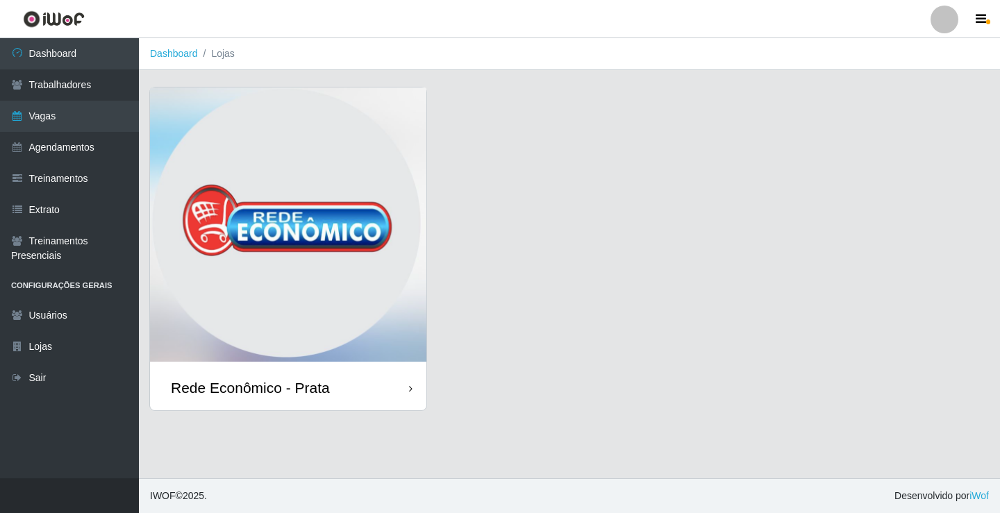
click at [176, 51] on link "Dashboard" at bounding box center [174, 53] width 48 height 11
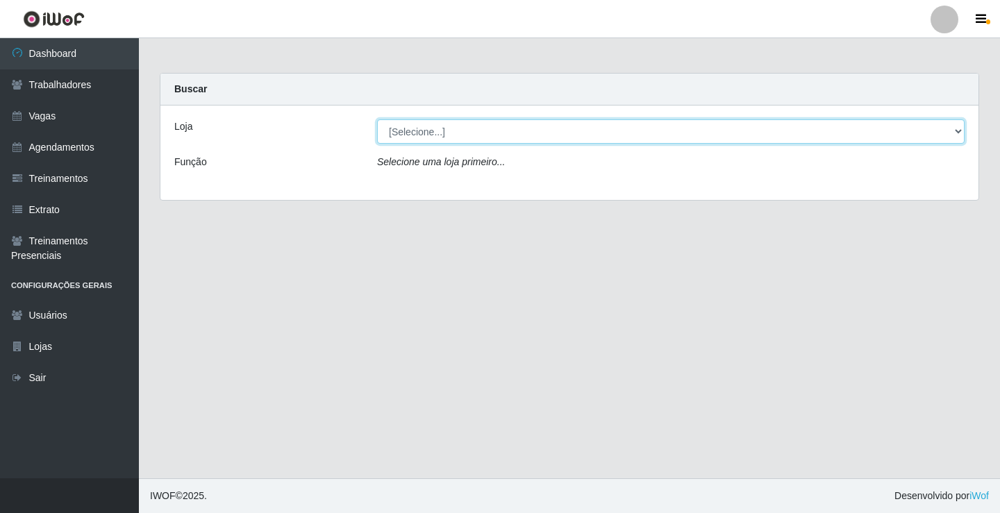
click at [422, 133] on select "[Selecione...] Rede Econômico - Prata" at bounding box center [670, 131] width 587 height 24
select select "192"
click at [377, 119] on select "[Selecione...] Rede Econômico - Prata" at bounding box center [670, 131] width 587 height 24
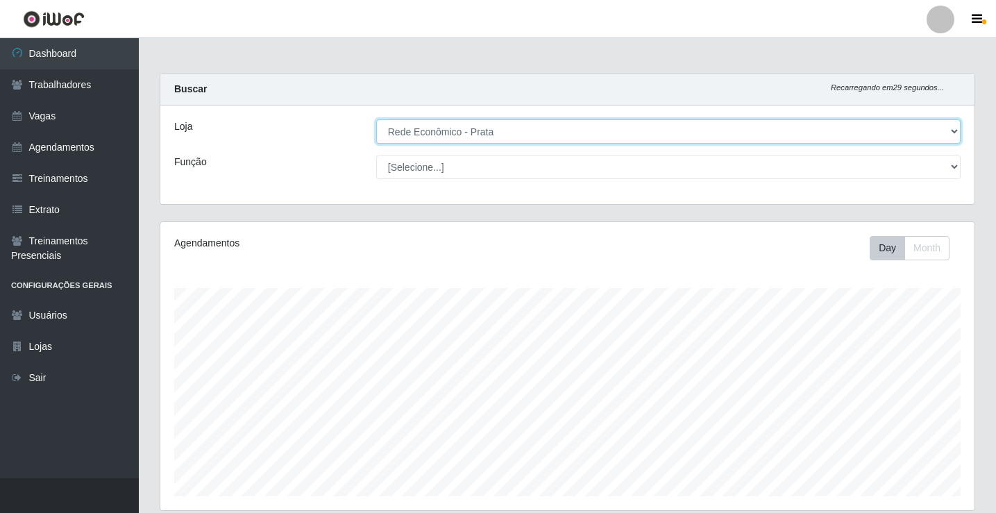
scroll to position [288, 814]
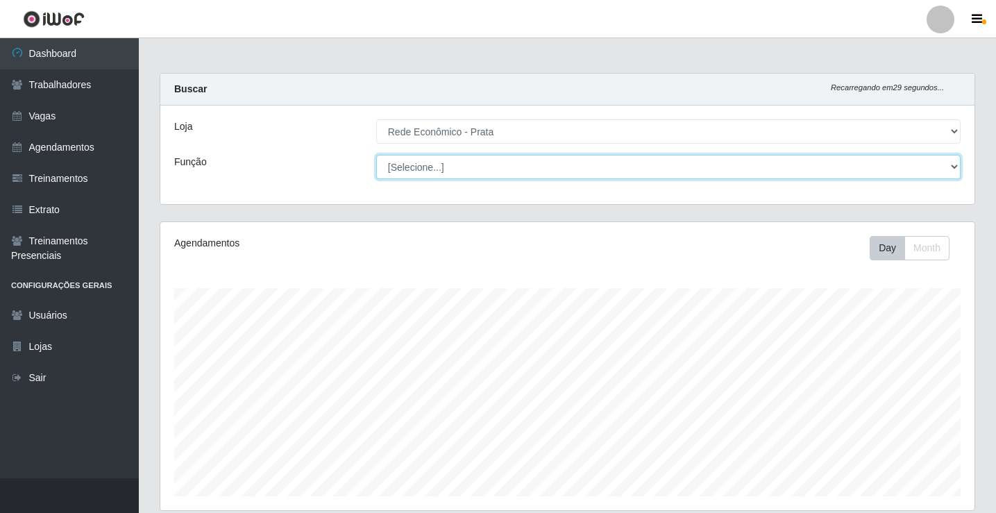
click at [428, 168] on select "[Selecione...] ASG ASG + ASG ++ Embalador Embalador + Embalador ++ Operador de …" at bounding box center [668, 167] width 585 height 24
select select "1"
click at [376, 155] on select "[Selecione...] ASG ASG + ASG ++ Embalador Embalador + Embalador ++ Operador de …" at bounding box center [668, 167] width 585 height 24
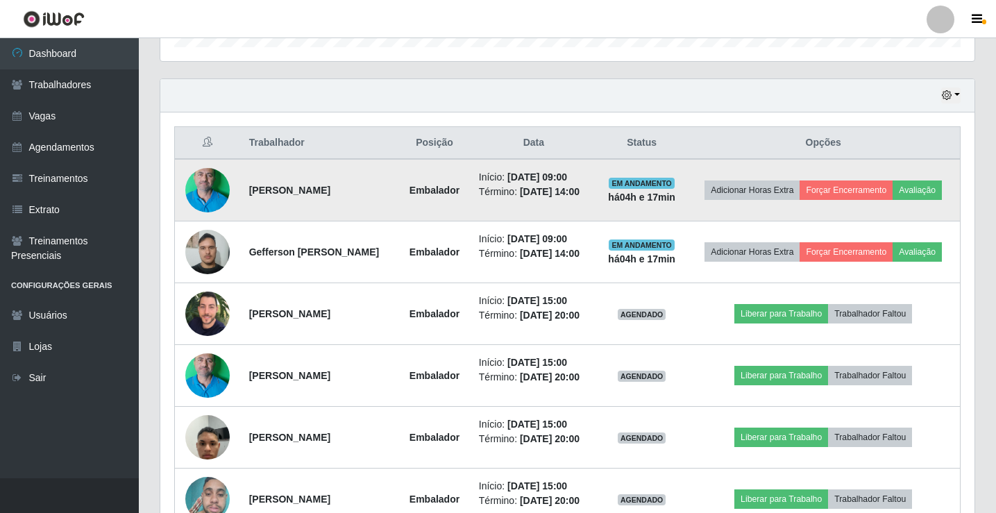
scroll to position [425, 0]
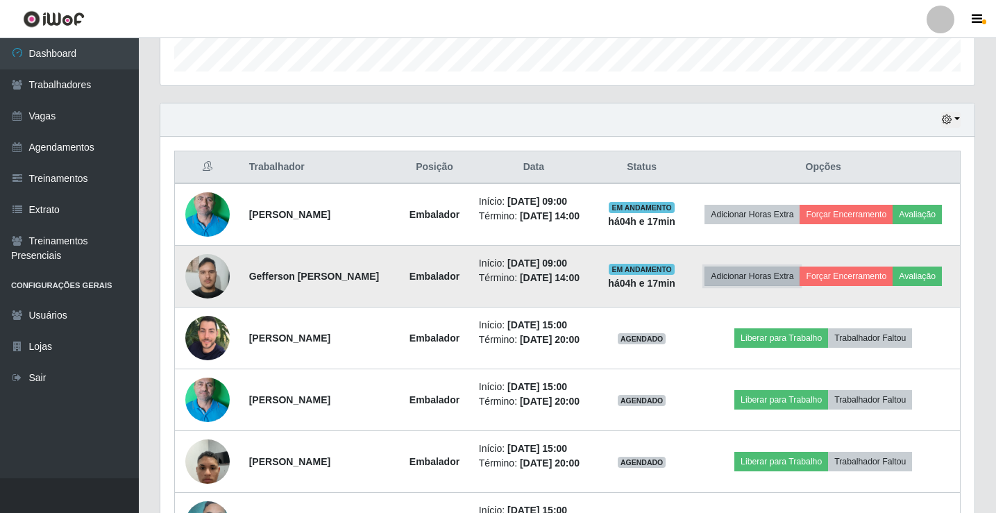
click at [755, 273] on button "Adicionar Horas Extra" at bounding box center [752, 276] width 95 height 19
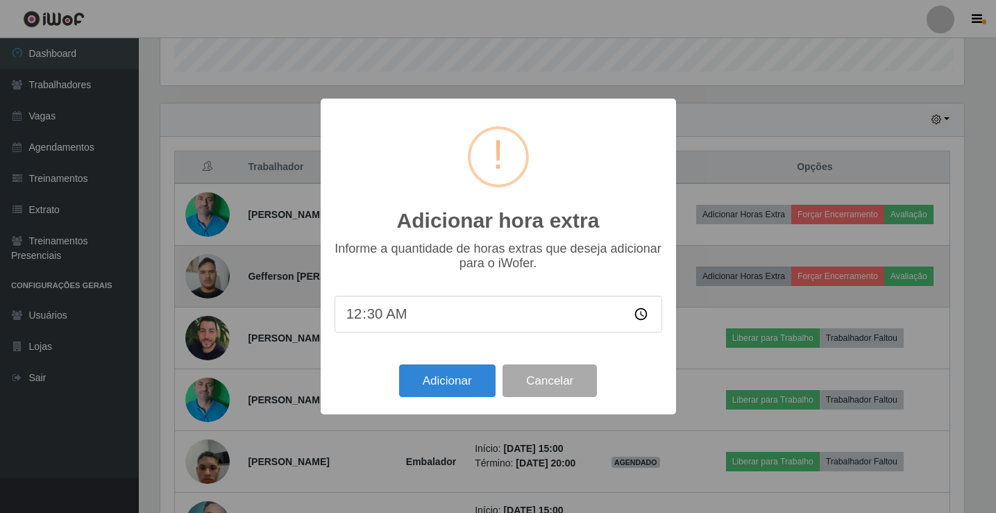
scroll to position [288, 807]
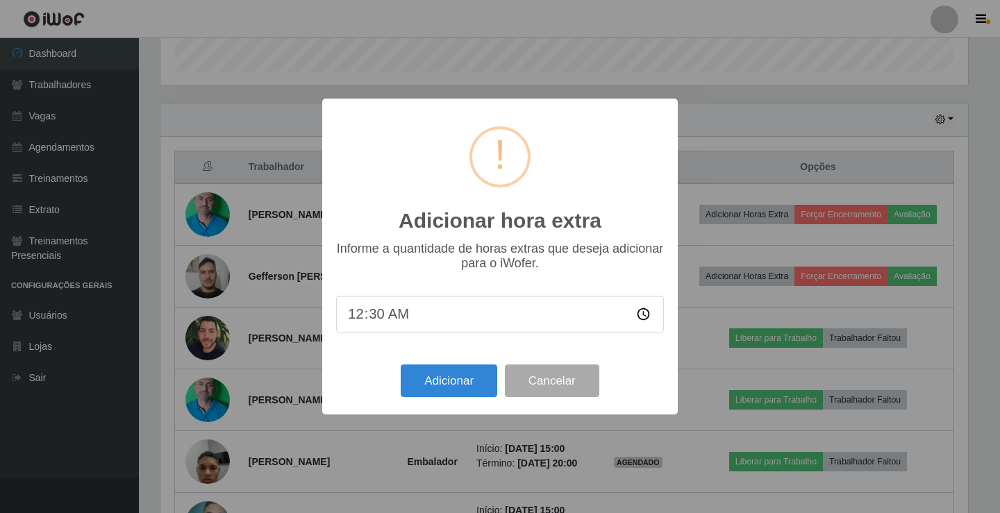
click at [719, 124] on div "Adicionar hora extra × Informe a quantidade de horas extras que deseja adiciona…" at bounding box center [500, 256] width 1000 height 513
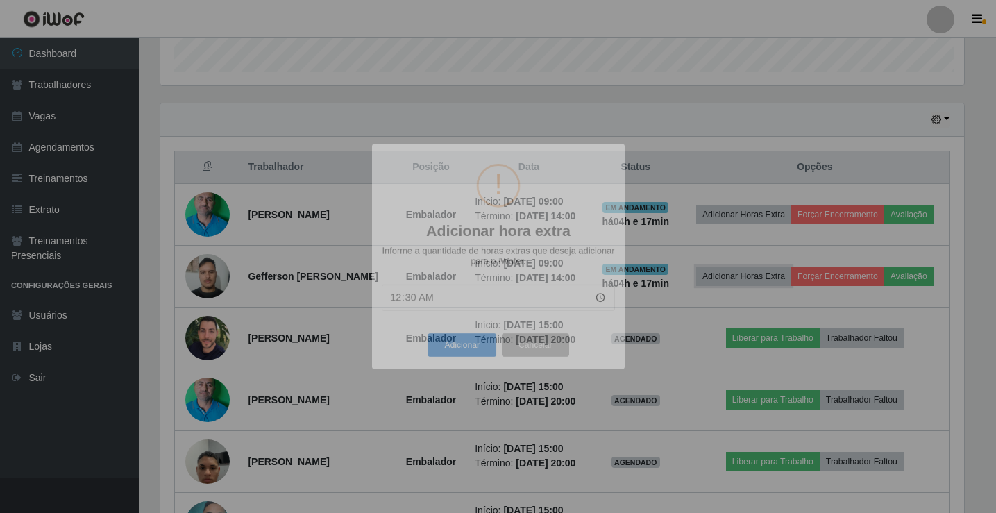
scroll to position [288, 814]
